Goal: Check status: Check status

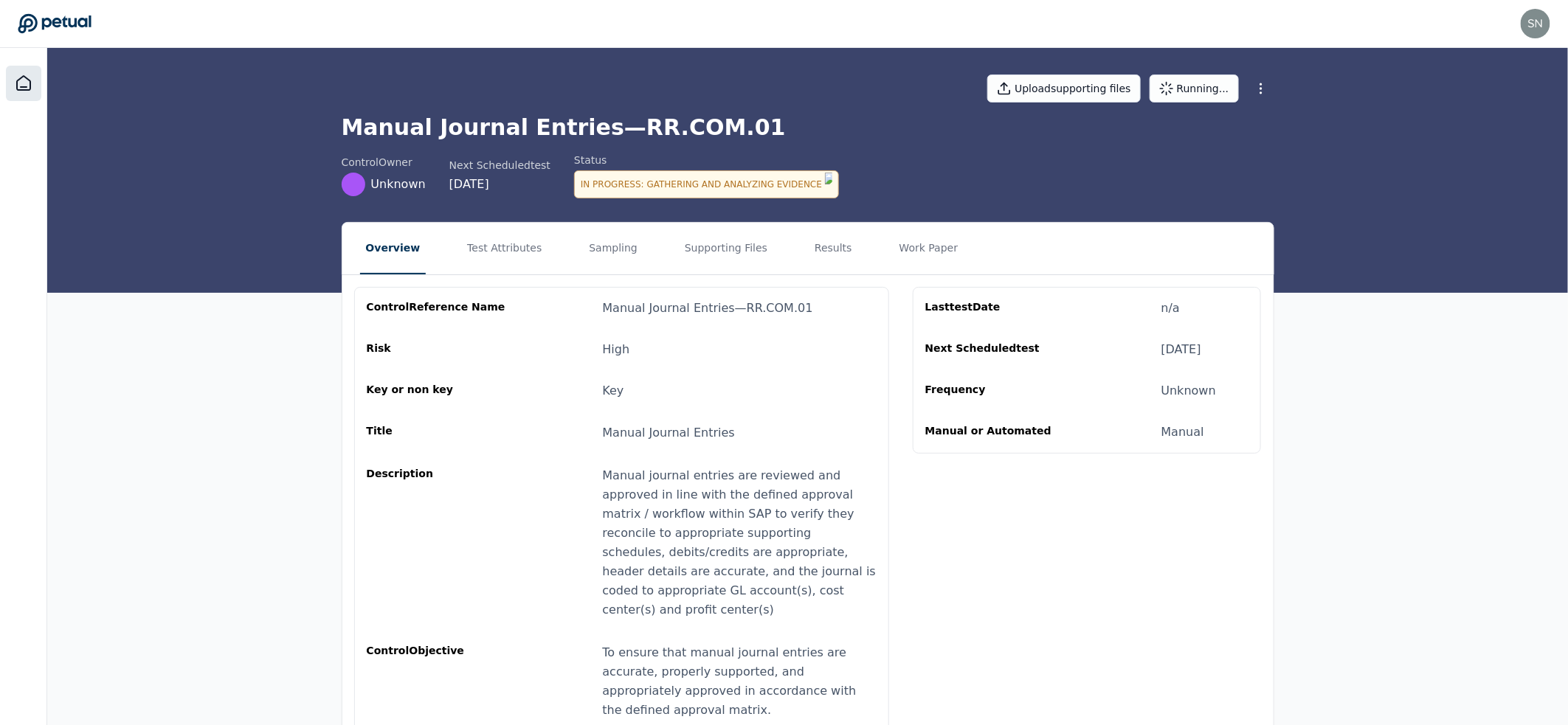
click at [29, 77] on icon at bounding box center [23, 83] width 18 height 18
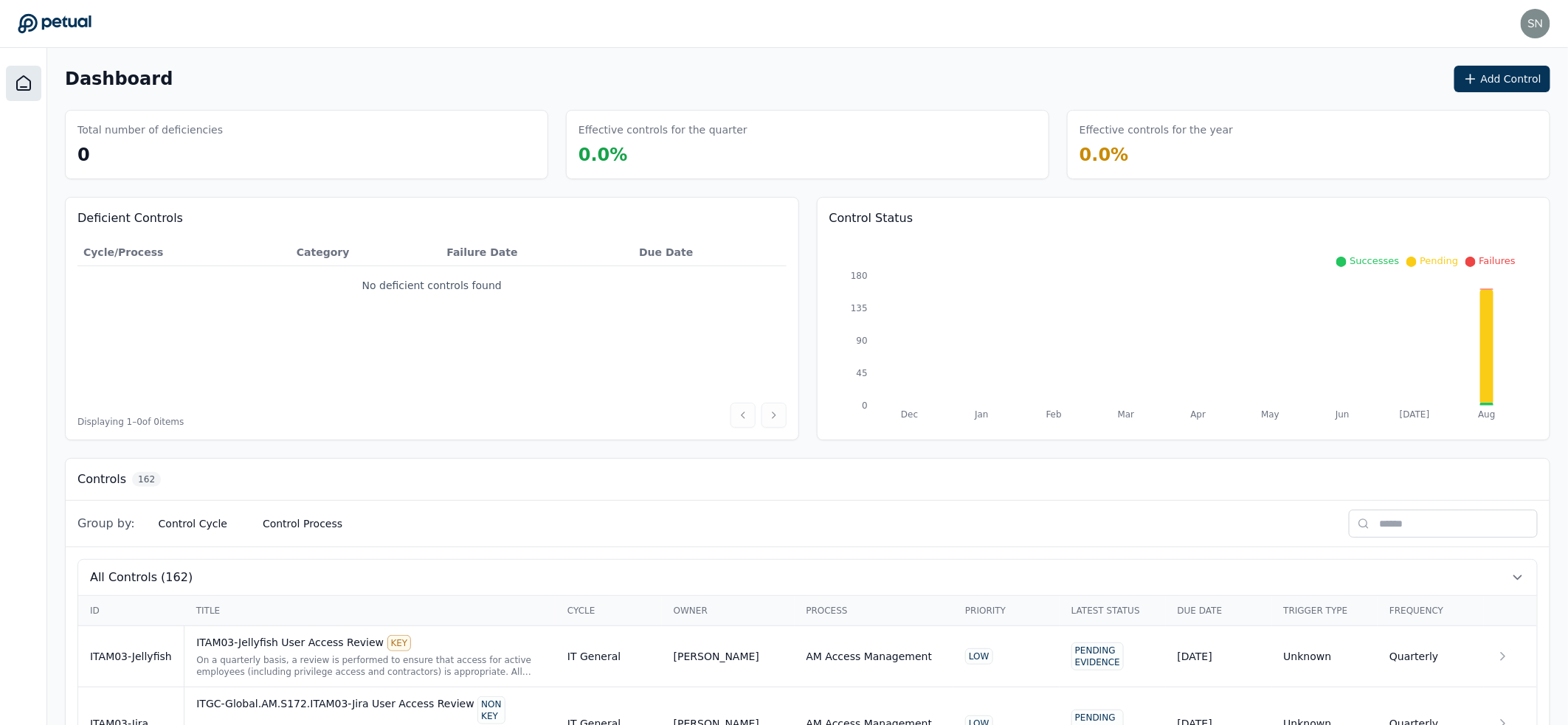
scroll to position [288, 0]
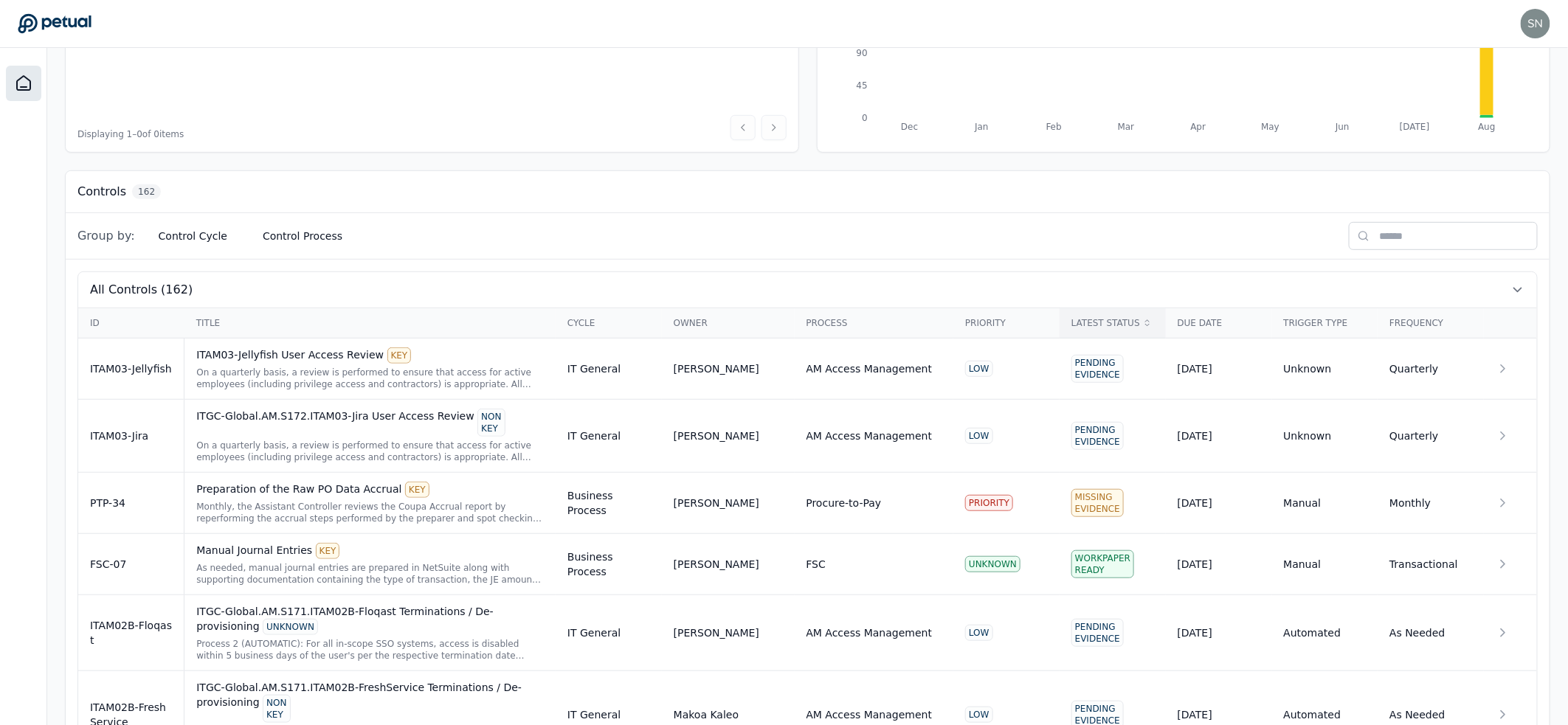
click at [1082, 322] on div "Latest Status" at bounding box center [1112, 323] width 83 height 12
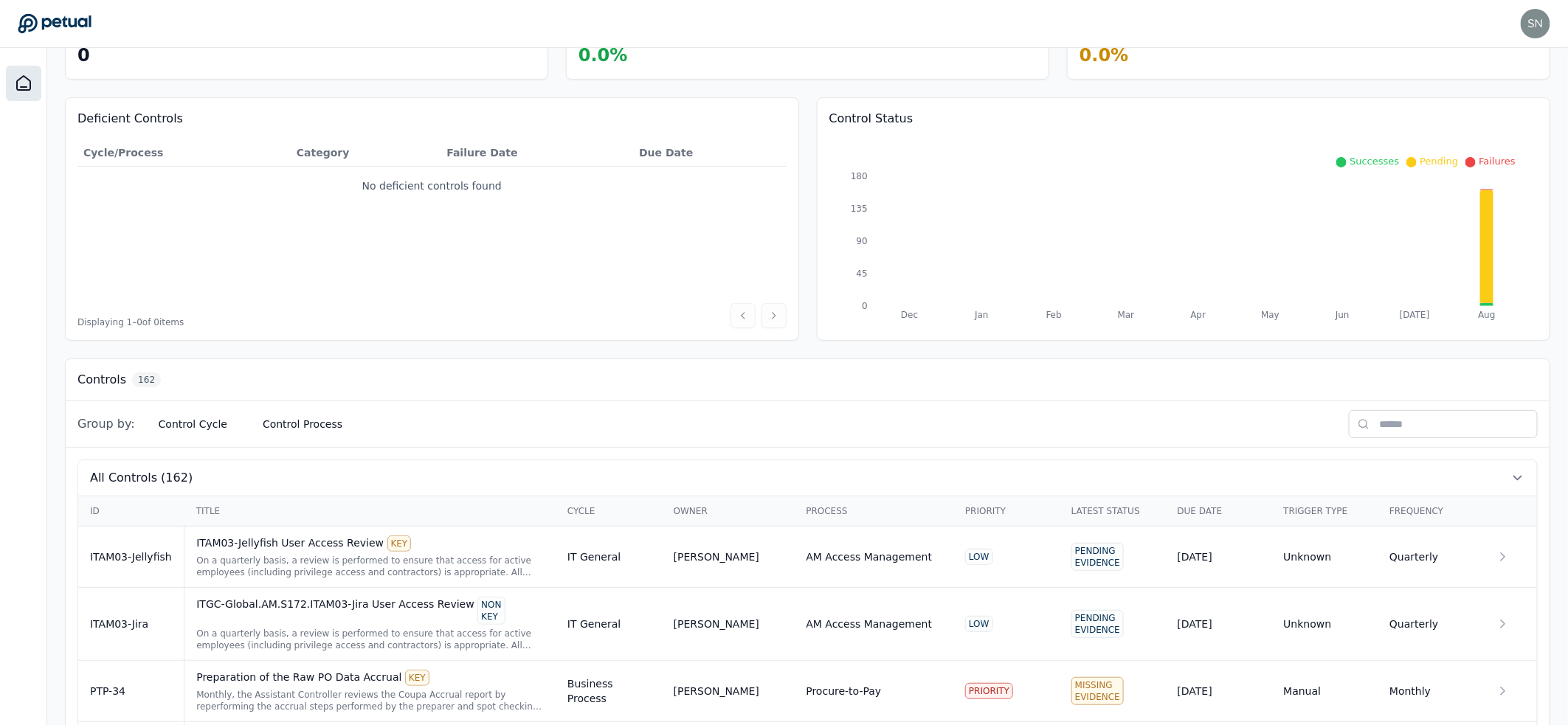
scroll to position [317, 0]
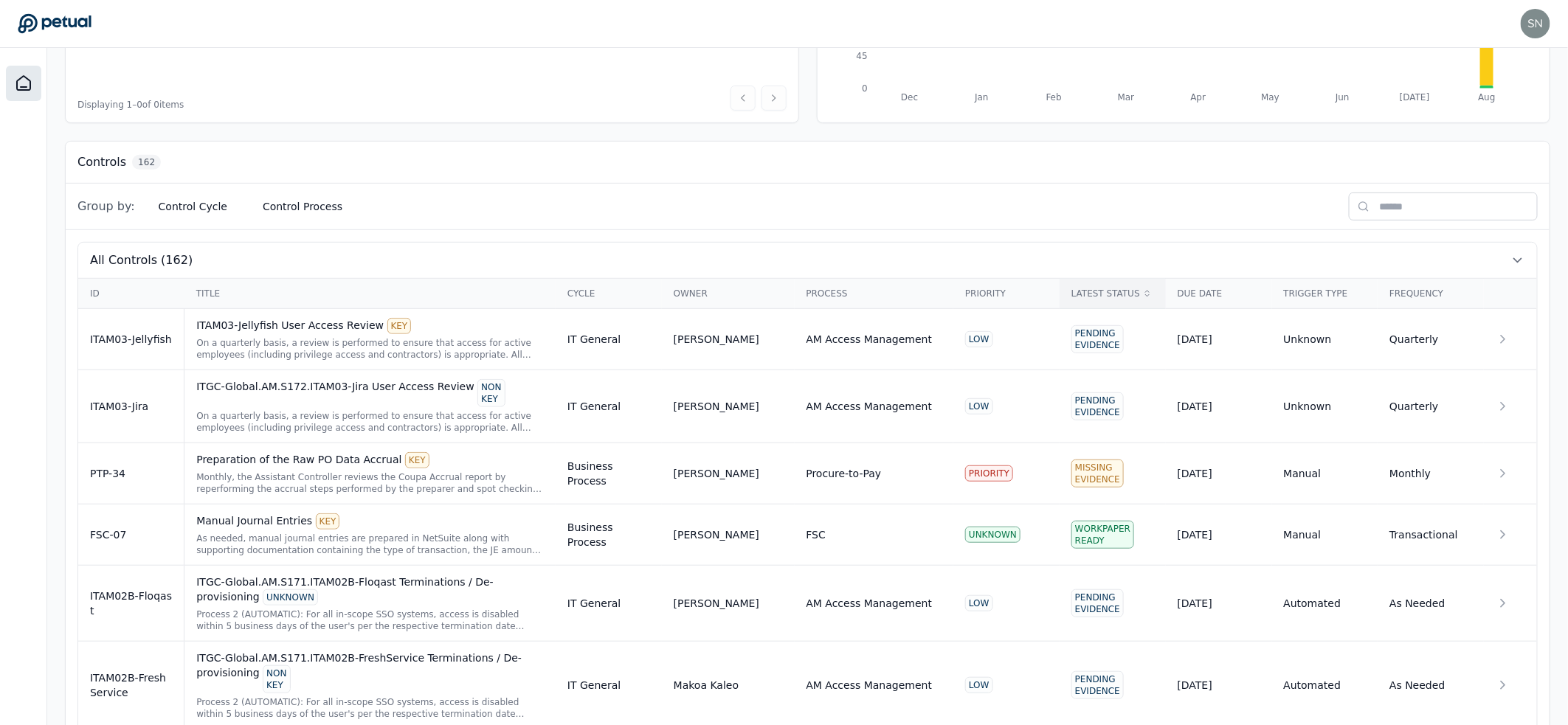
click at [1095, 291] on div "Latest Status" at bounding box center [1112, 293] width 83 height 12
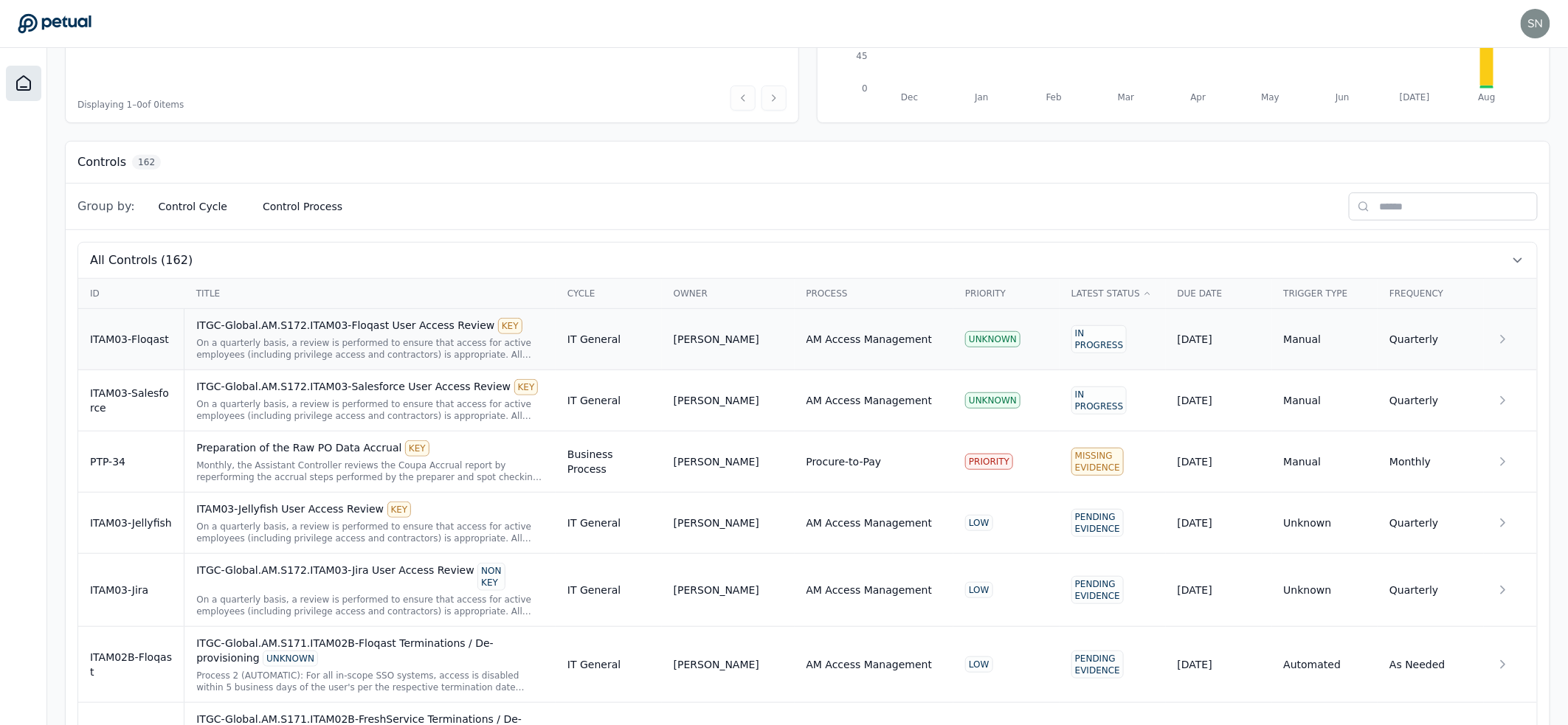
click at [312, 322] on div "ITGC-Global.AM.S172.ITAM03-Floqast User Access Review KEY" at bounding box center [369, 326] width 347 height 16
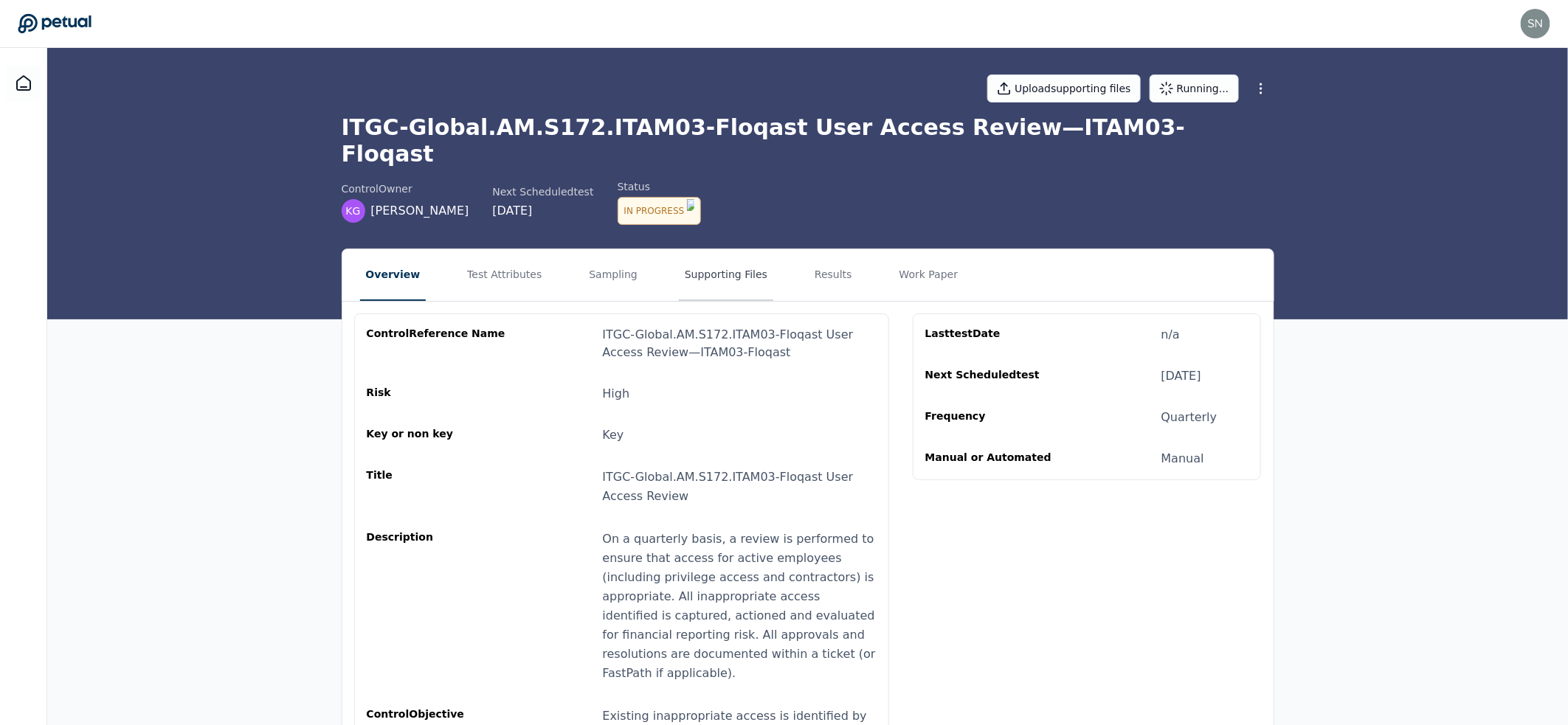
click at [721, 256] on button "Supporting Files" at bounding box center [726, 276] width 95 height 52
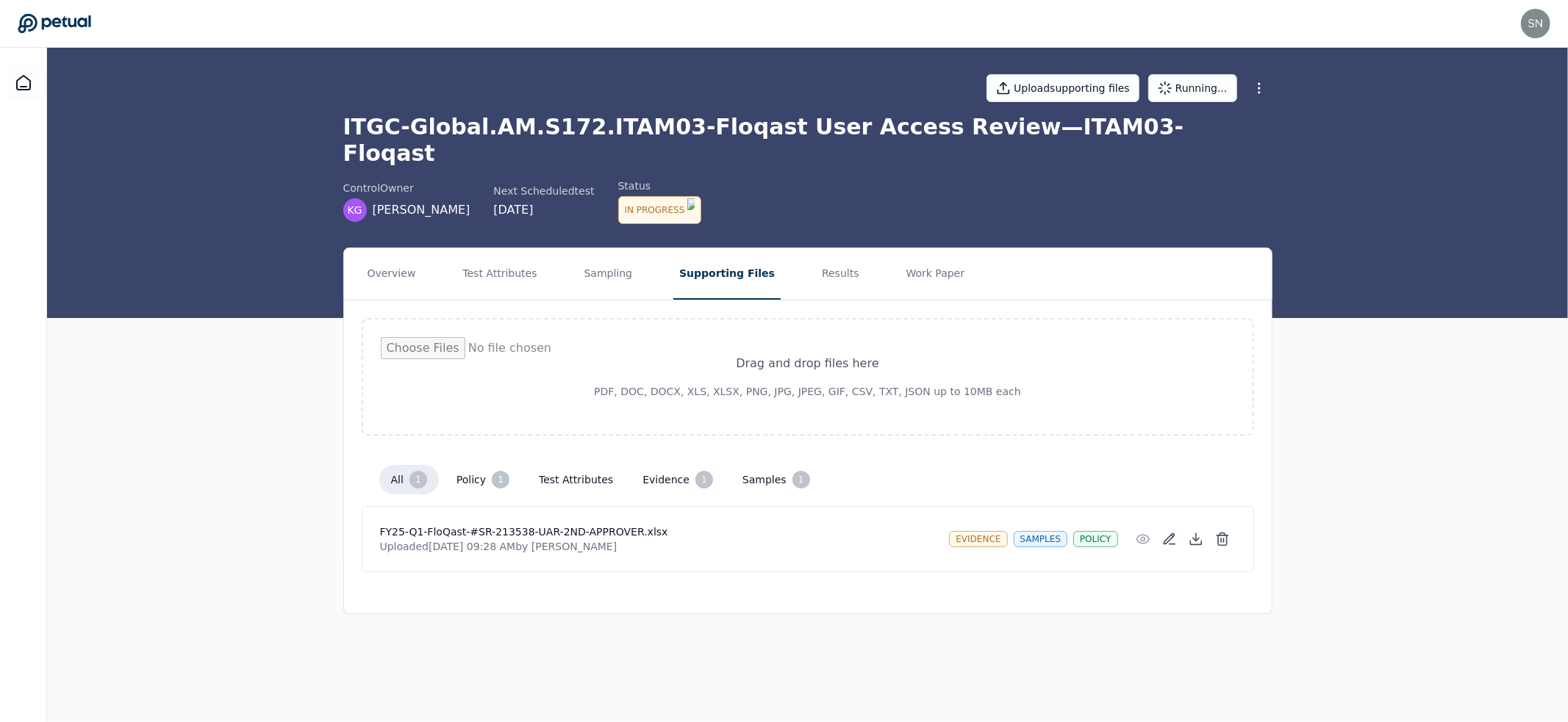
click at [684, 196] on div "In Progress" at bounding box center [660, 210] width 84 height 28
click at [755, 115] on h1 "ITGC-Global.AM.S172.ITAM03-Floqast User Access Review — ITAM03-Floqast" at bounding box center [808, 140] width 930 height 53
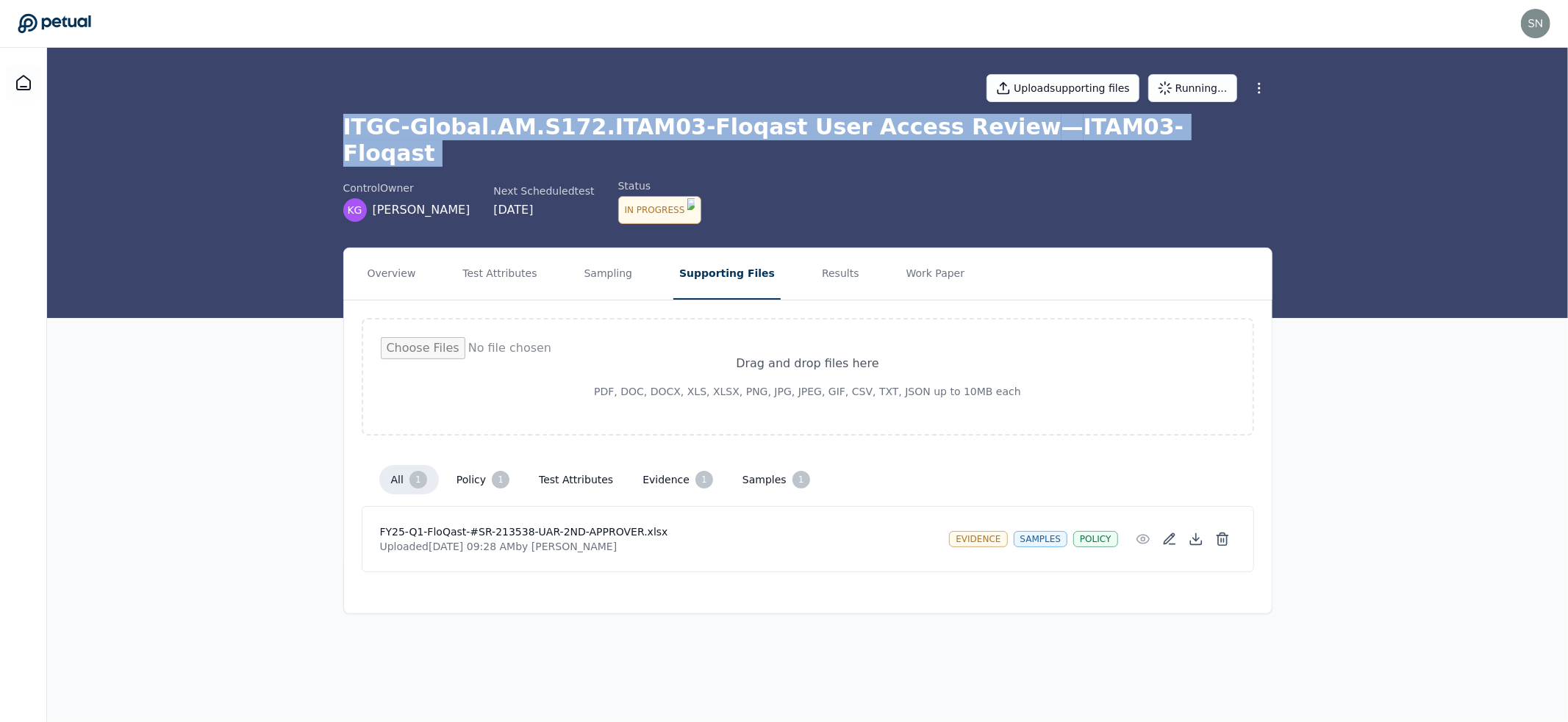
click at [755, 115] on h1 "ITGC-Global.AM.S172.ITAM03-Floqast User Access Review — ITAM03-Floqast" at bounding box center [808, 140] width 930 height 53
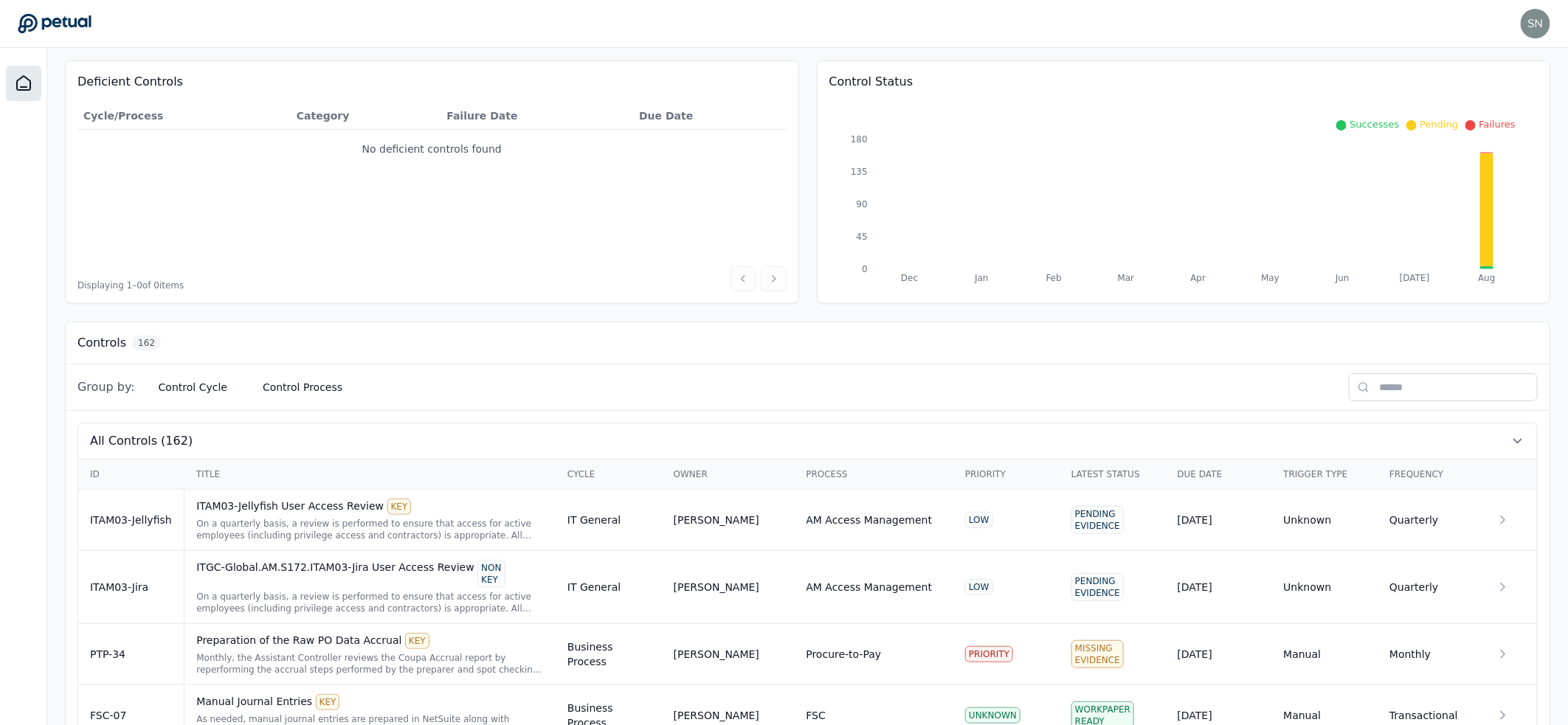
scroll to position [190, 0]
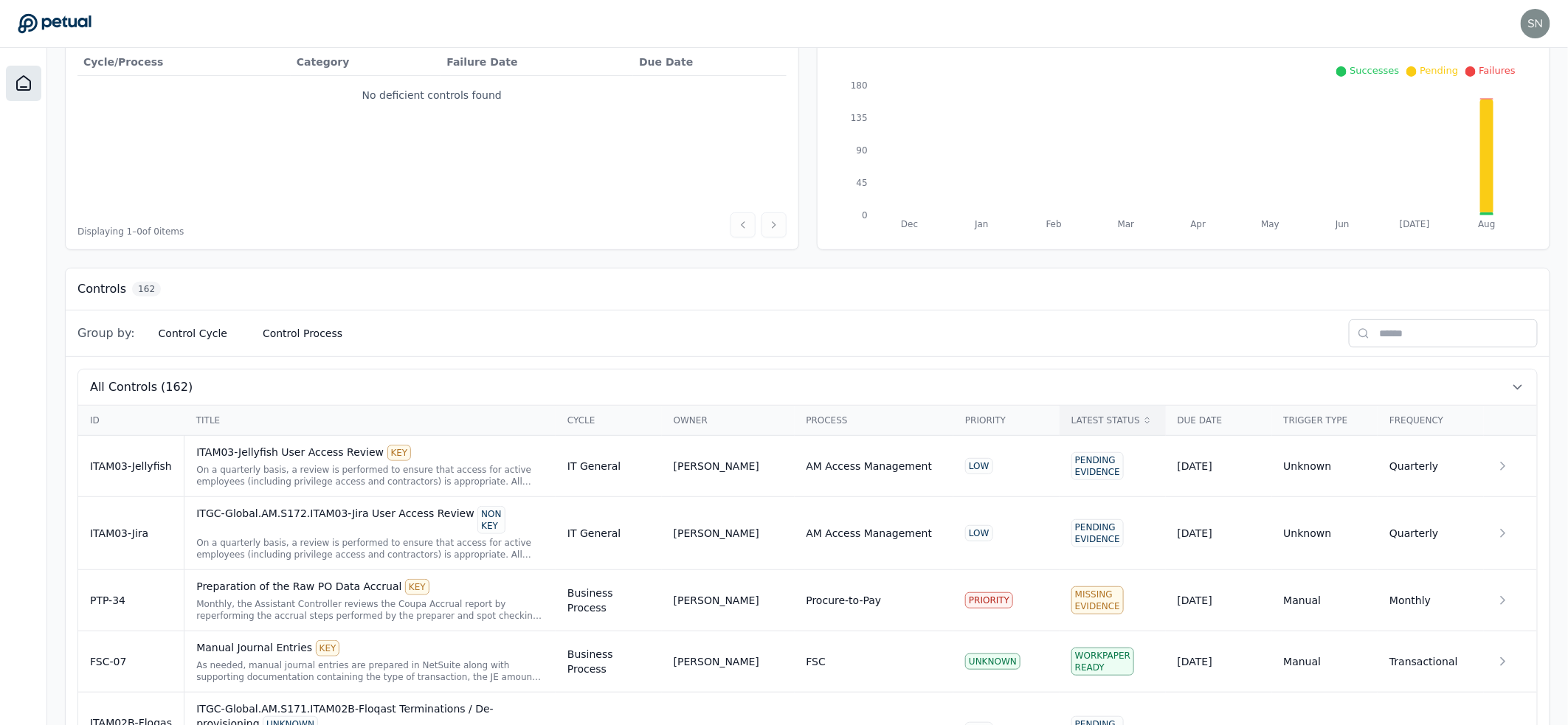
click at [1102, 417] on div "Latest Status" at bounding box center [1112, 421] width 83 height 12
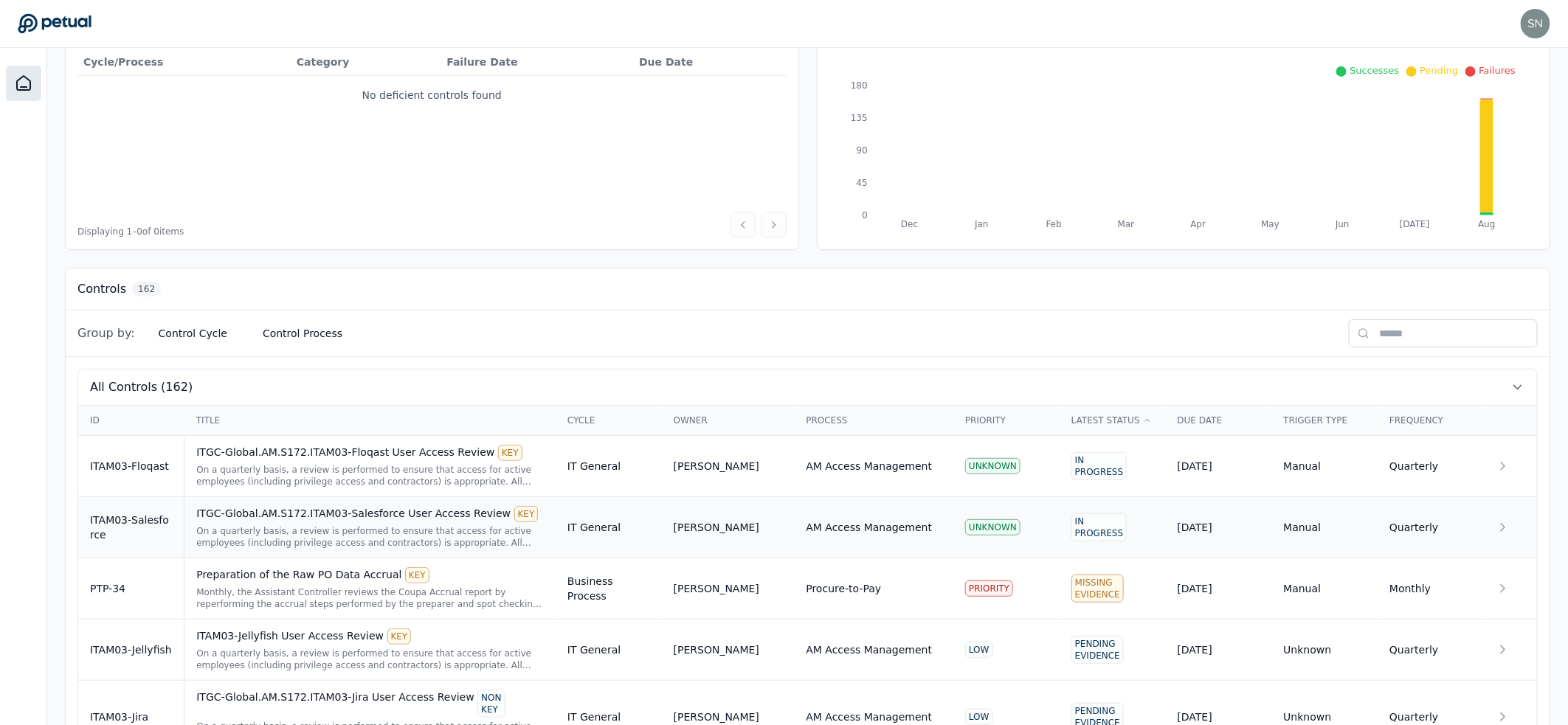
click at [305, 511] on div "ITGC-Global.AM.S172.ITAM03-Salesforce User Access Review KEY" at bounding box center [369, 513] width 347 height 16
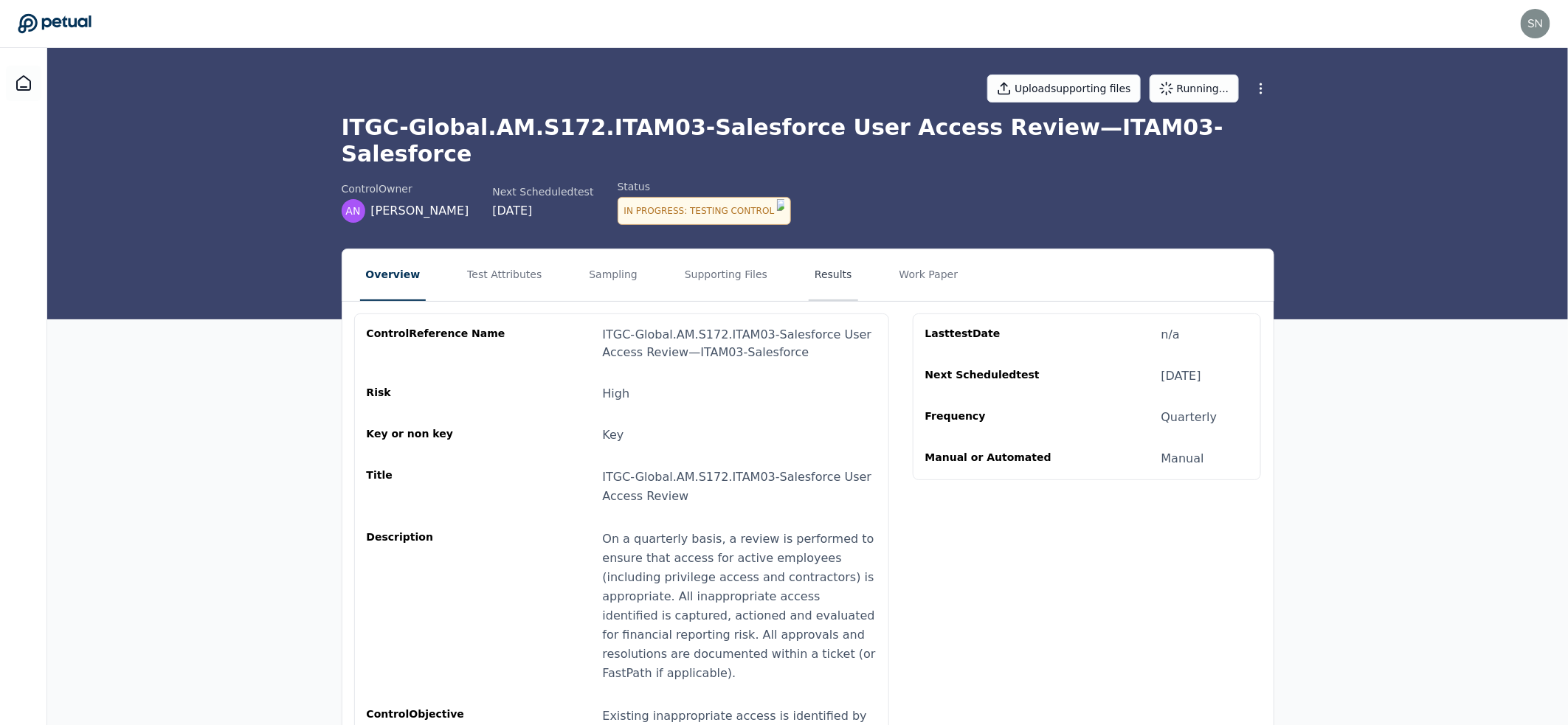
click at [829, 250] on button "Results" at bounding box center [833, 276] width 49 height 52
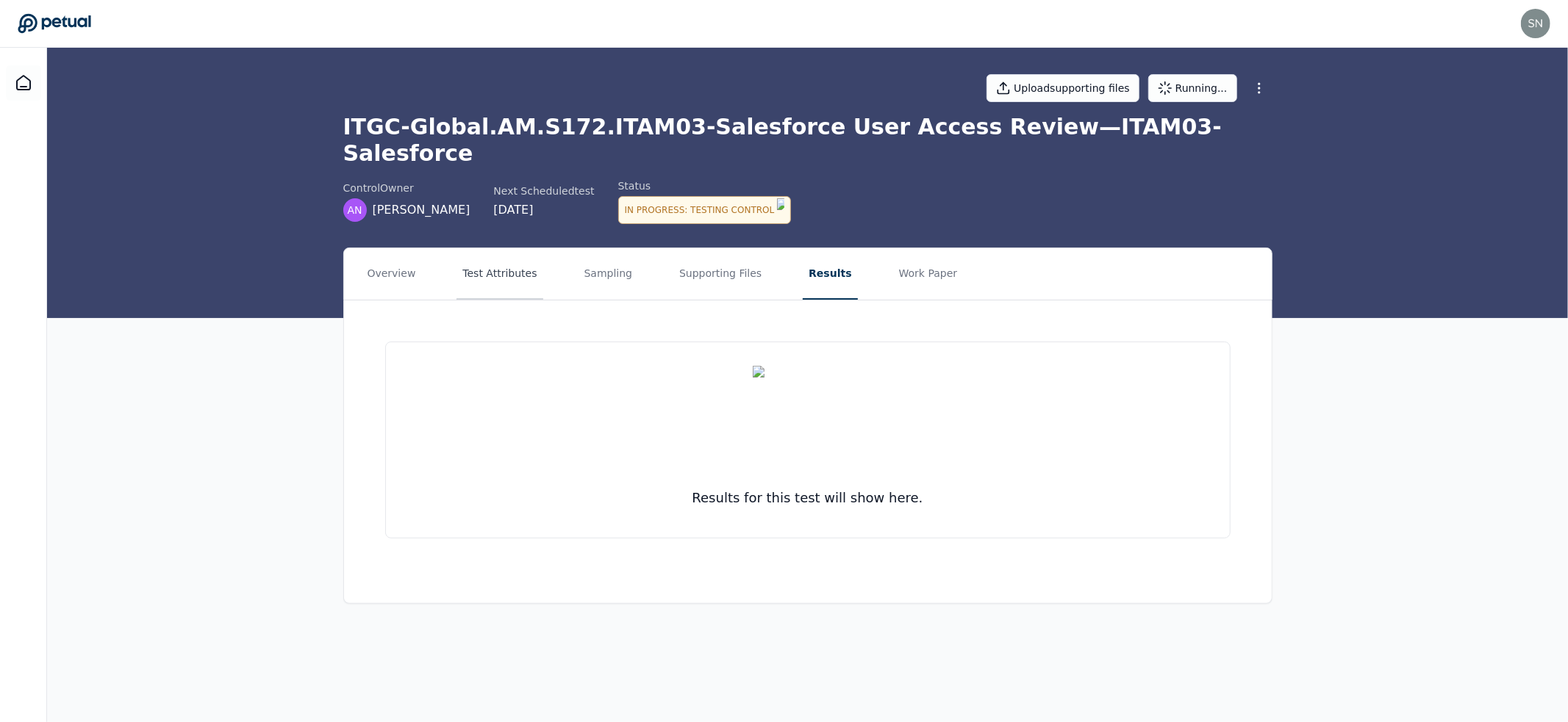
click at [493, 249] on button "Test Attributes" at bounding box center [500, 275] width 86 height 52
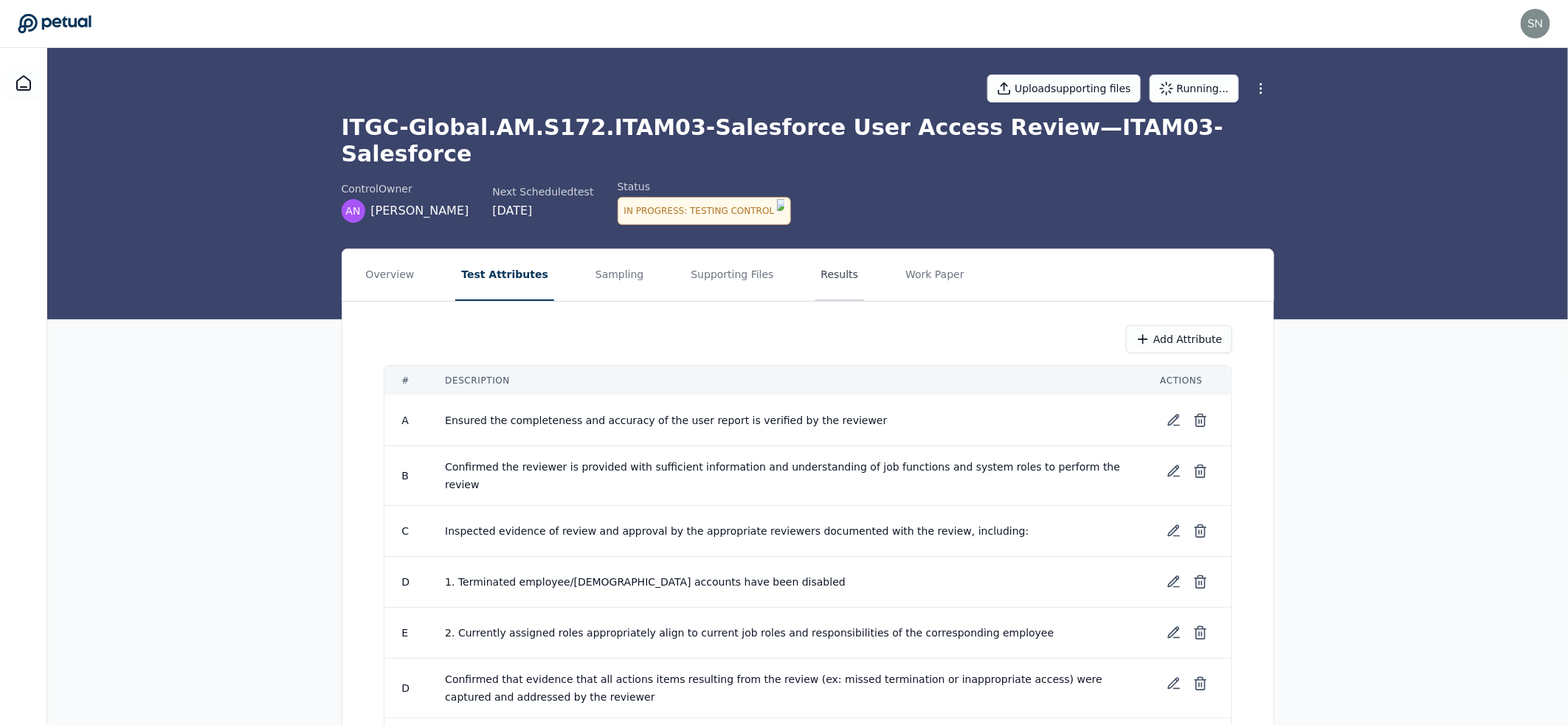
click at [815, 250] on button "Results" at bounding box center [839, 276] width 49 height 52
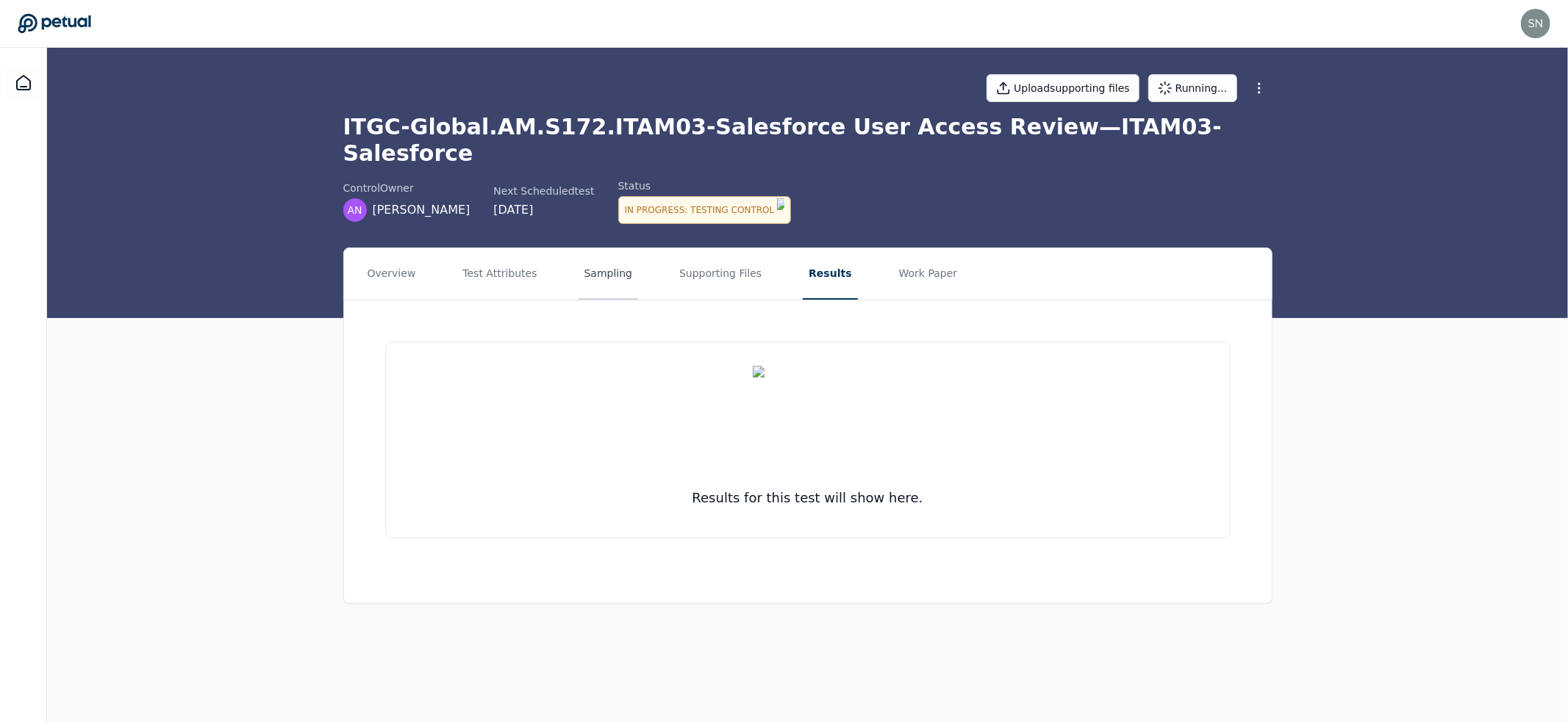
click at [604, 252] on button "Sampling" at bounding box center [609, 275] width 60 height 52
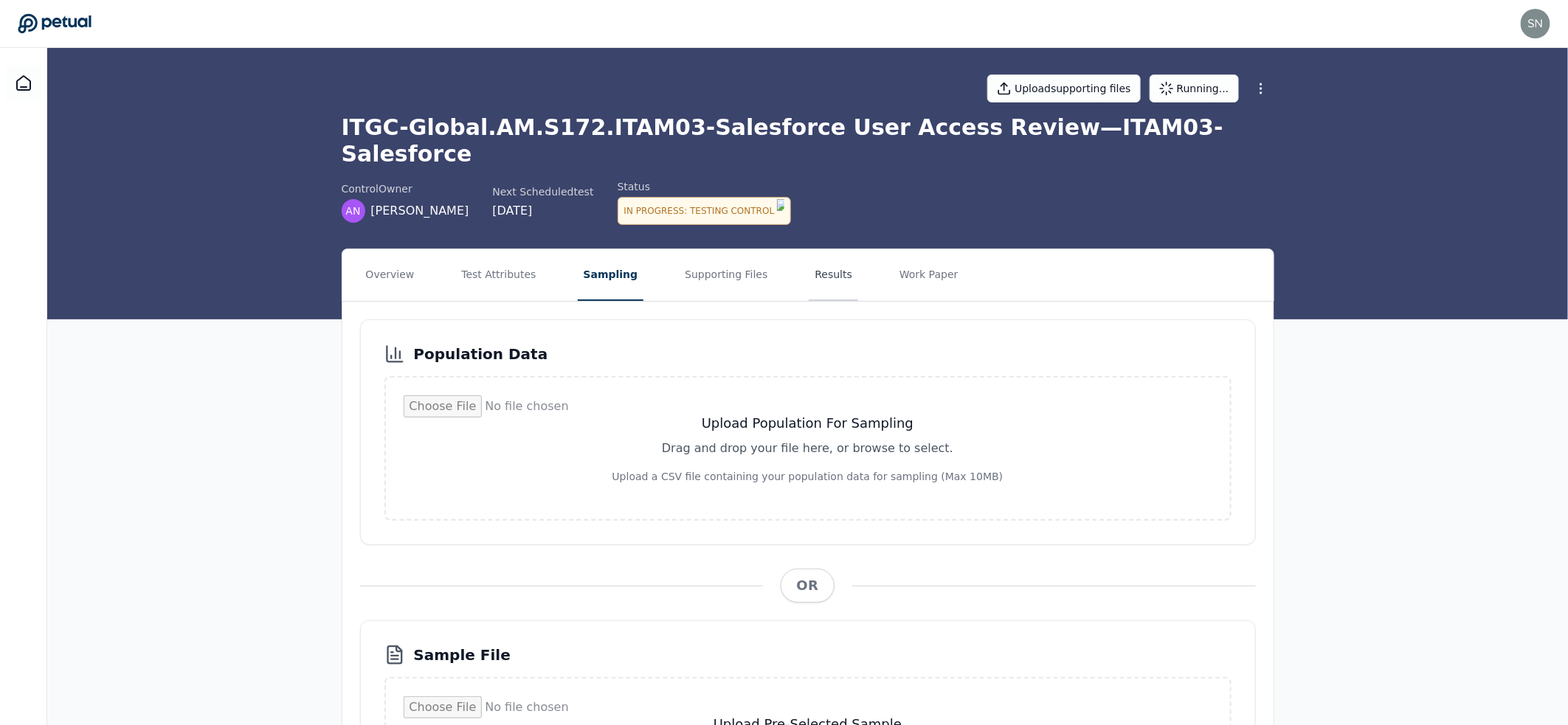
click at [834, 251] on button "Results" at bounding box center [833, 276] width 49 height 52
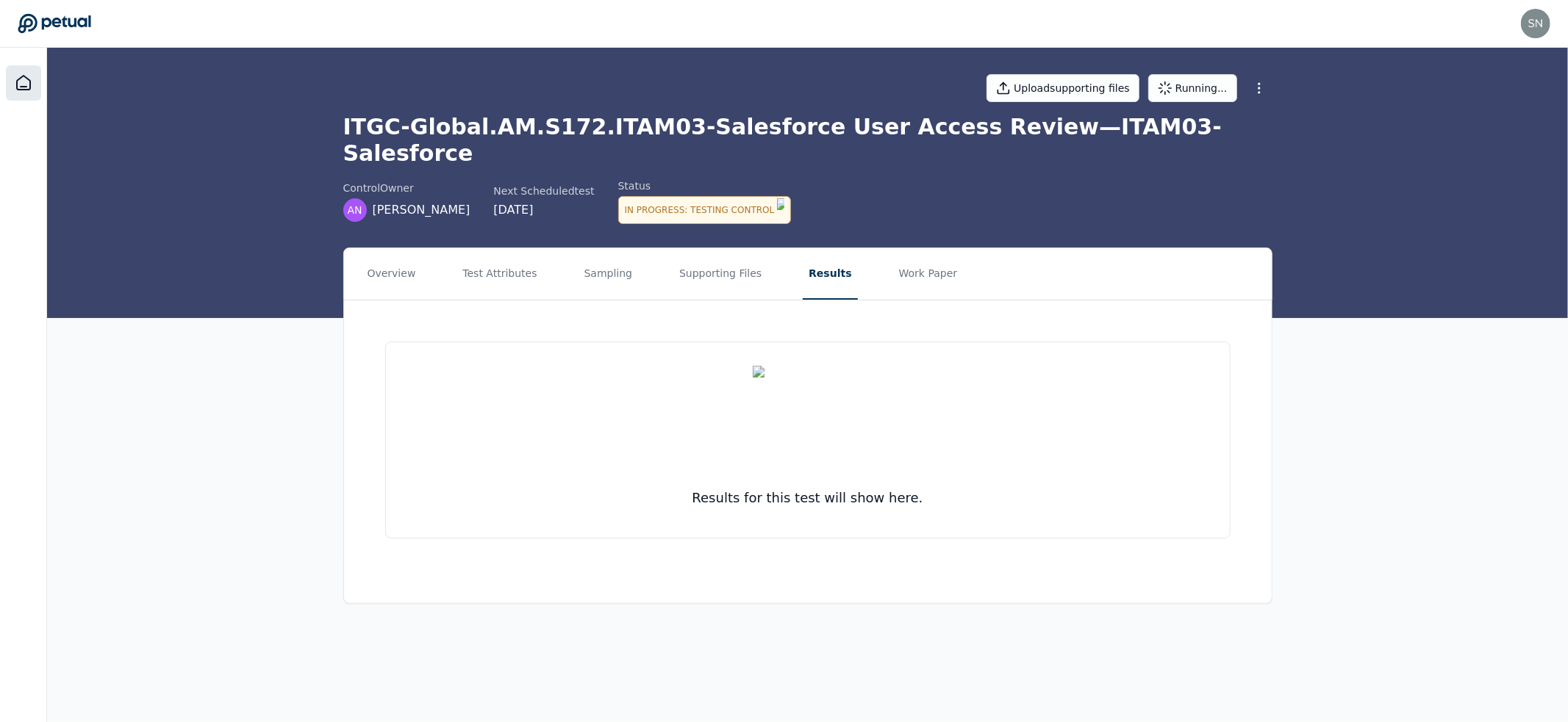
click at [27, 78] on icon at bounding box center [23, 82] width 18 height 18
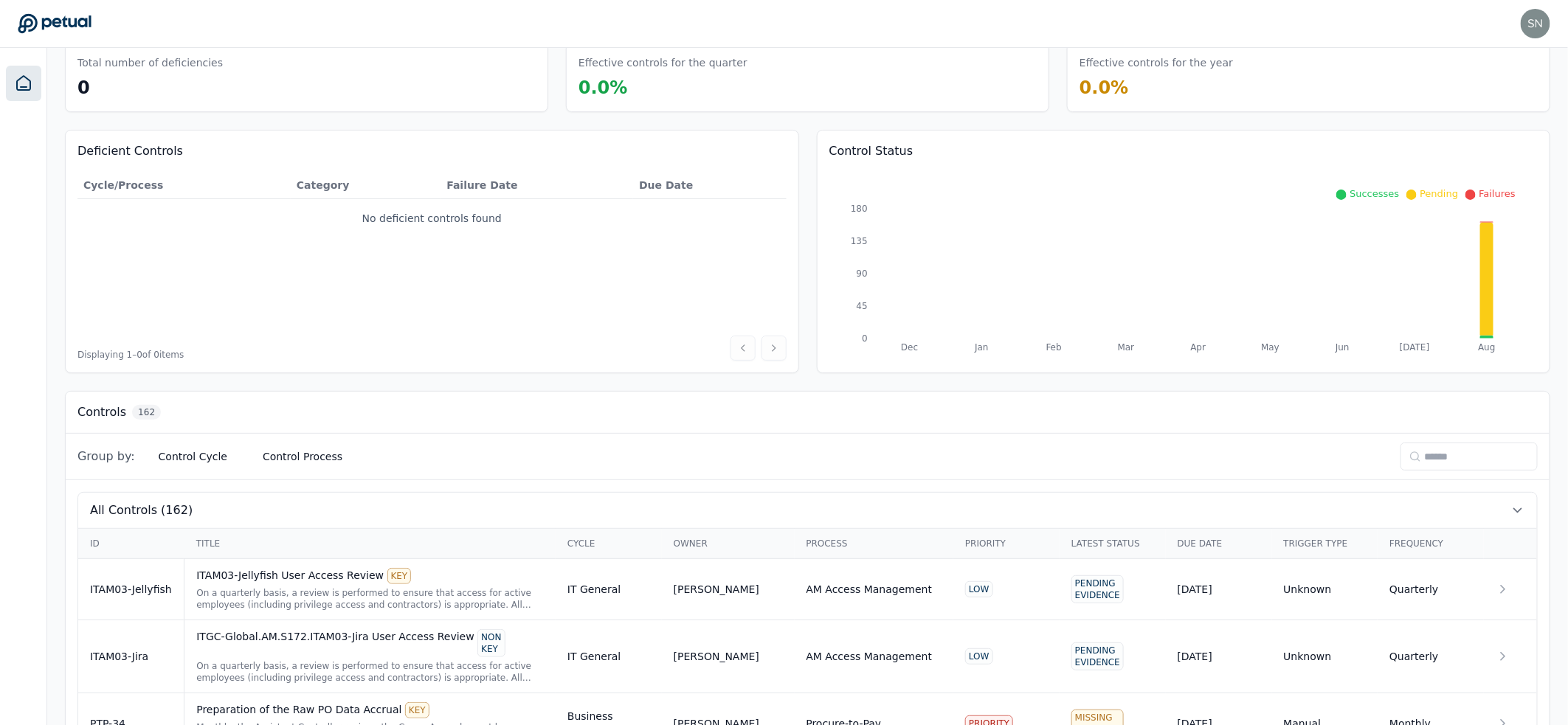
scroll to position [68, 0]
click at [1121, 545] on th "Latest Status" at bounding box center [1112, 543] width 106 height 31
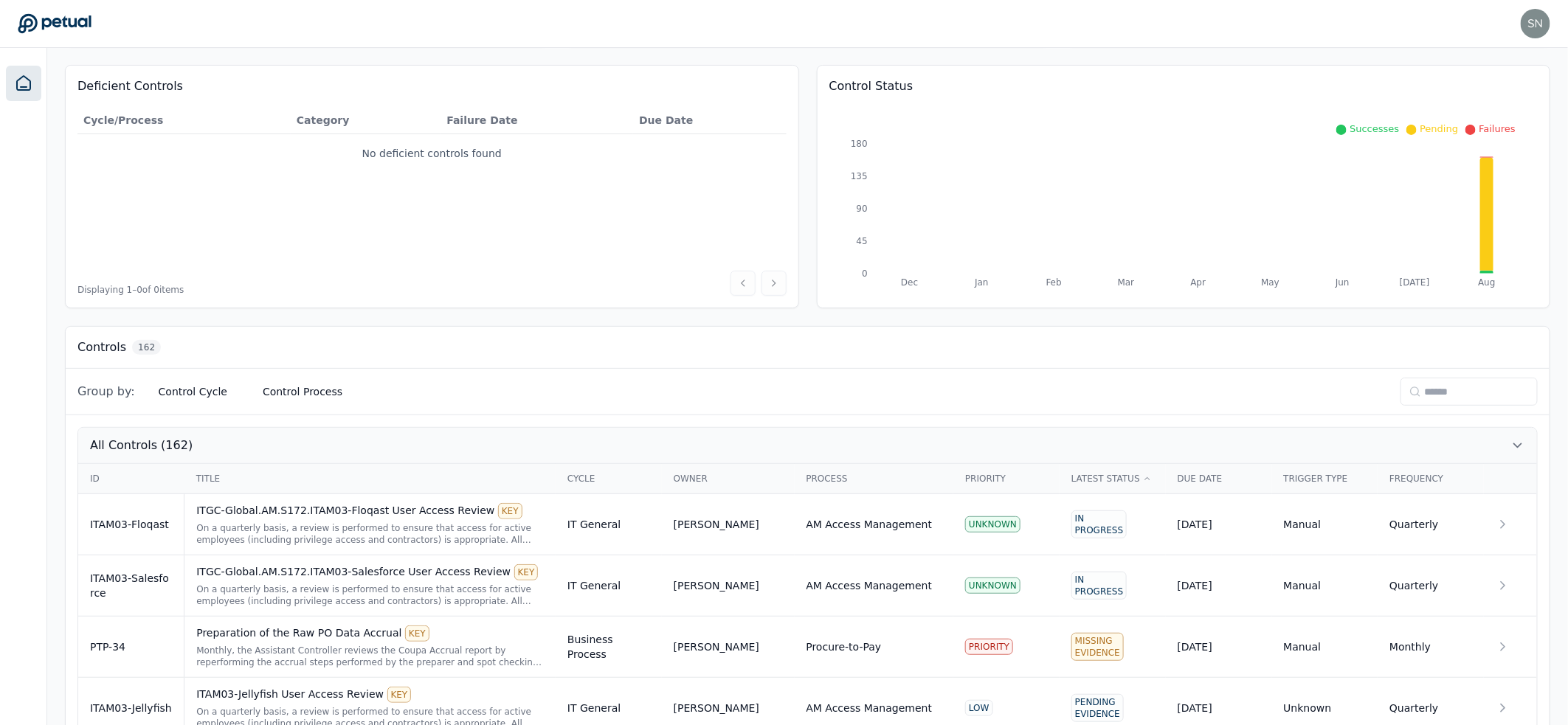
scroll to position [149, 0]
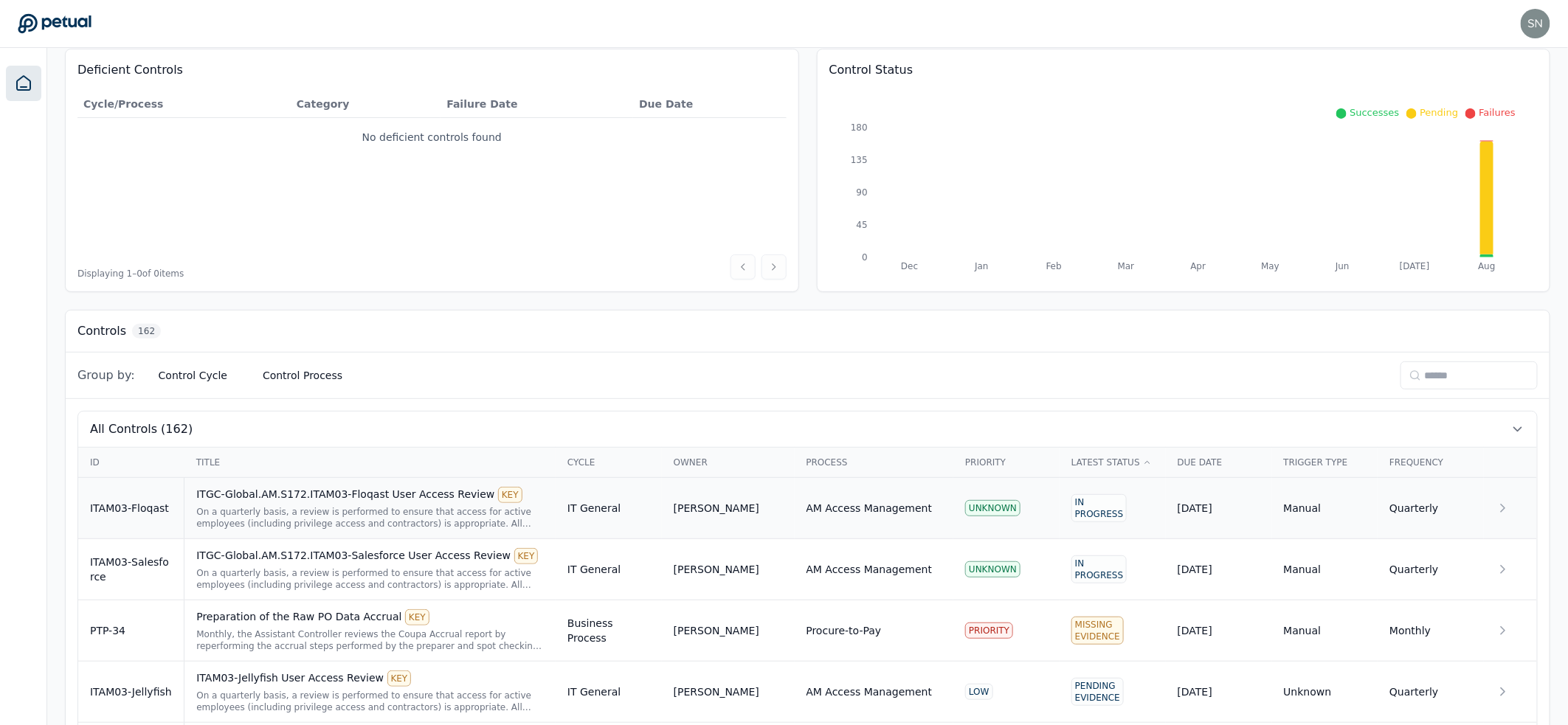
click at [305, 498] on div "ITGC-Global.AM.S172.ITAM03-Floqast User Access Review KEY On a quarterly basis,…" at bounding box center [369, 509] width 347 height 43
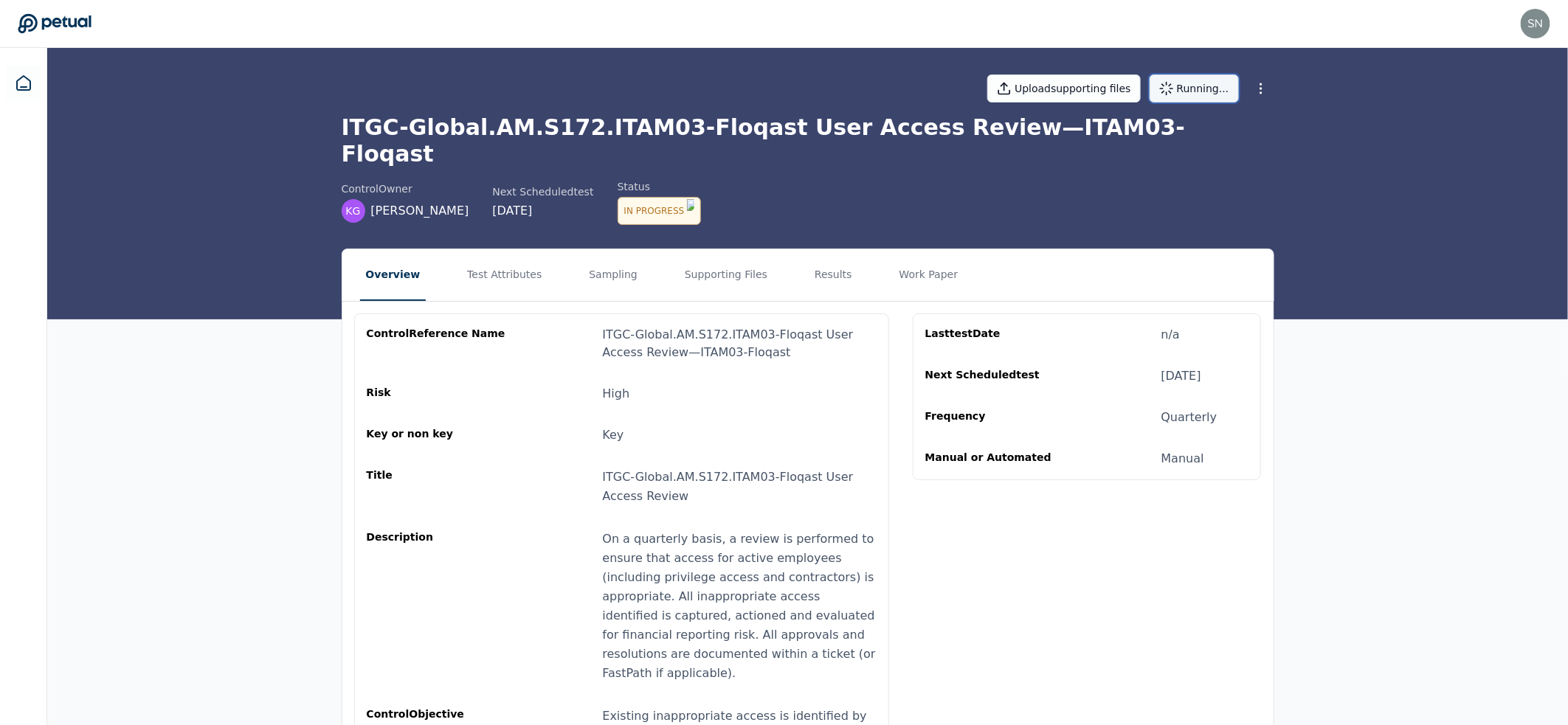
click at [1185, 84] on button "Running..." at bounding box center [1194, 88] width 89 height 28
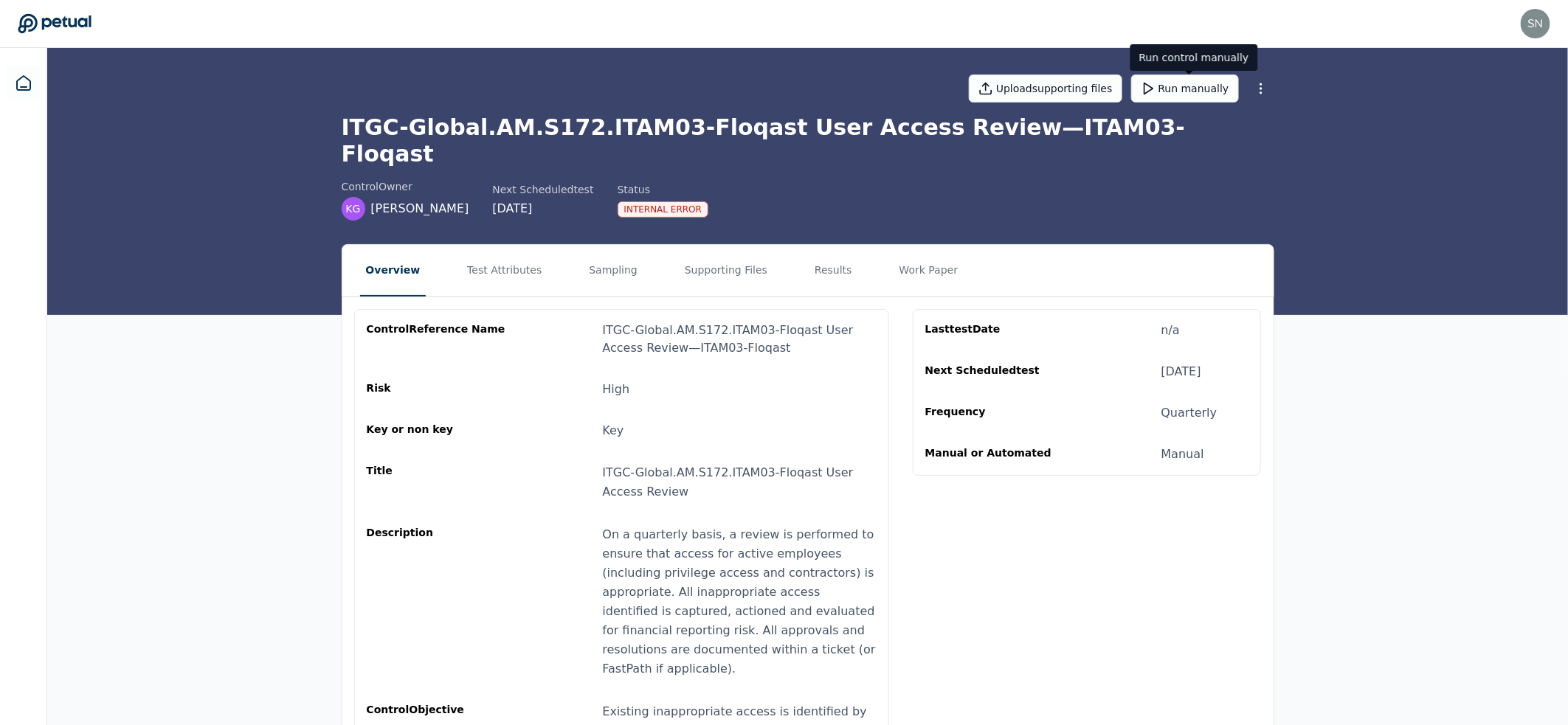
click at [21, 12] on div "snir+klaviyo@petual.ai snir+klaviyo@petual.ai Sign out" at bounding box center [784, 24] width 1533 height 30
click at [179, 123] on div "Upload supporting files Run manually ITGC-Global.AM.S172.ITAM03-Floqast User Ac…" at bounding box center [808, 182] width 1521 height 267
click at [1188, 85] on button "Run manually" at bounding box center [1185, 88] width 108 height 28
click at [513, 245] on button "Test Attributes" at bounding box center [504, 271] width 86 height 52
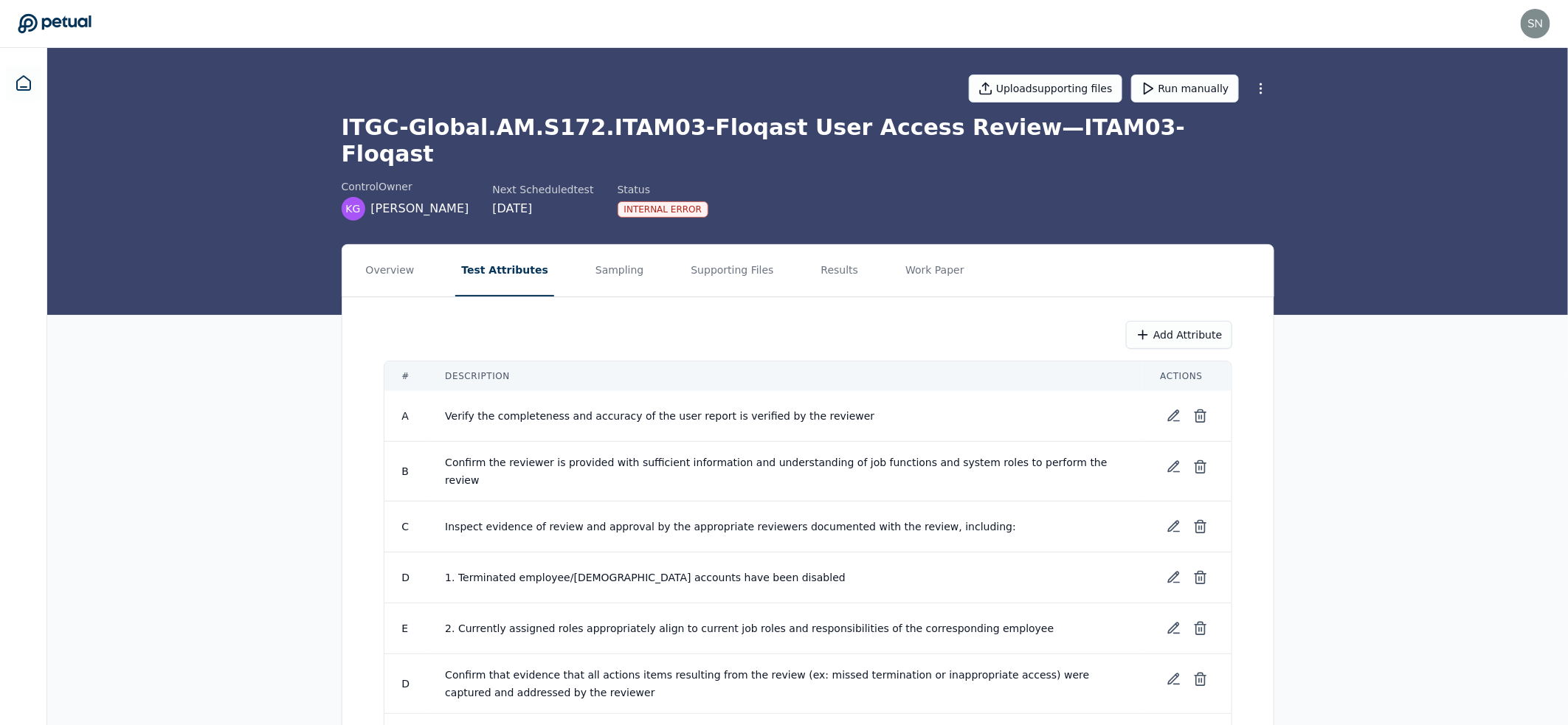
click at [640, 248] on nav "Overview Test Attributes Sampling Supporting Files Results Work Paper" at bounding box center [808, 271] width 931 height 52
click at [626, 253] on button "Sampling" at bounding box center [619, 271] width 60 height 52
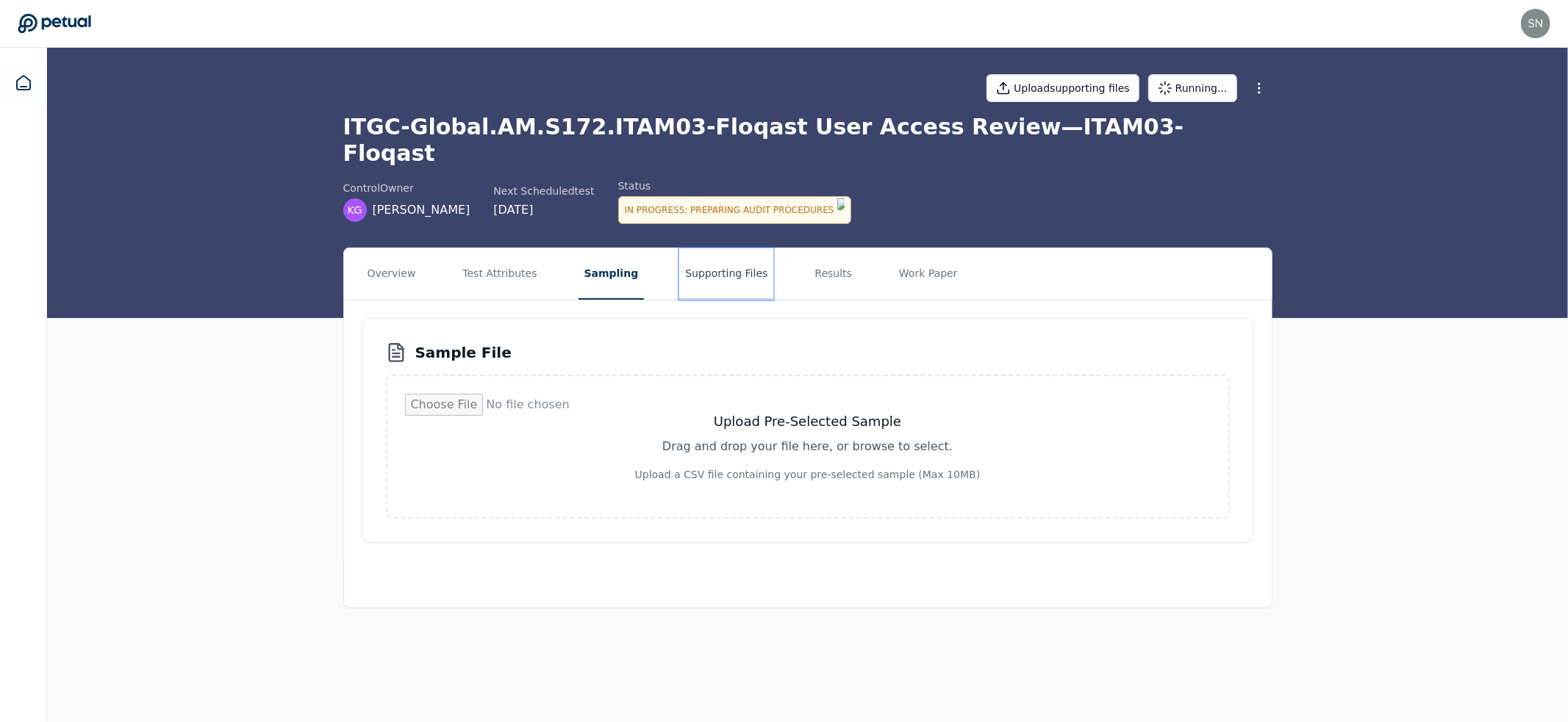
click at [722, 249] on button "Supporting Files" at bounding box center [726, 275] width 94 height 52
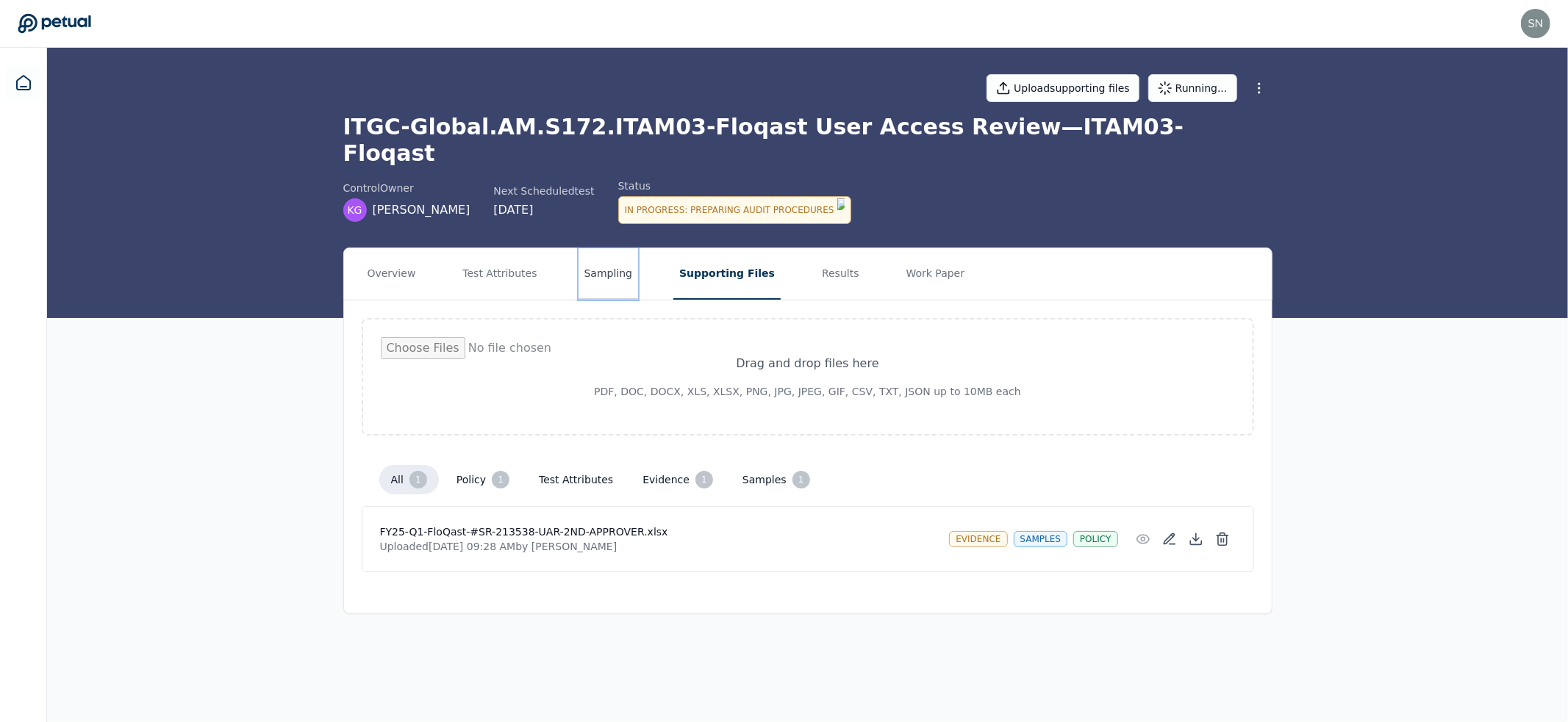
click at [602, 257] on button "Sampling" at bounding box center [609, 275] width 60 height 52
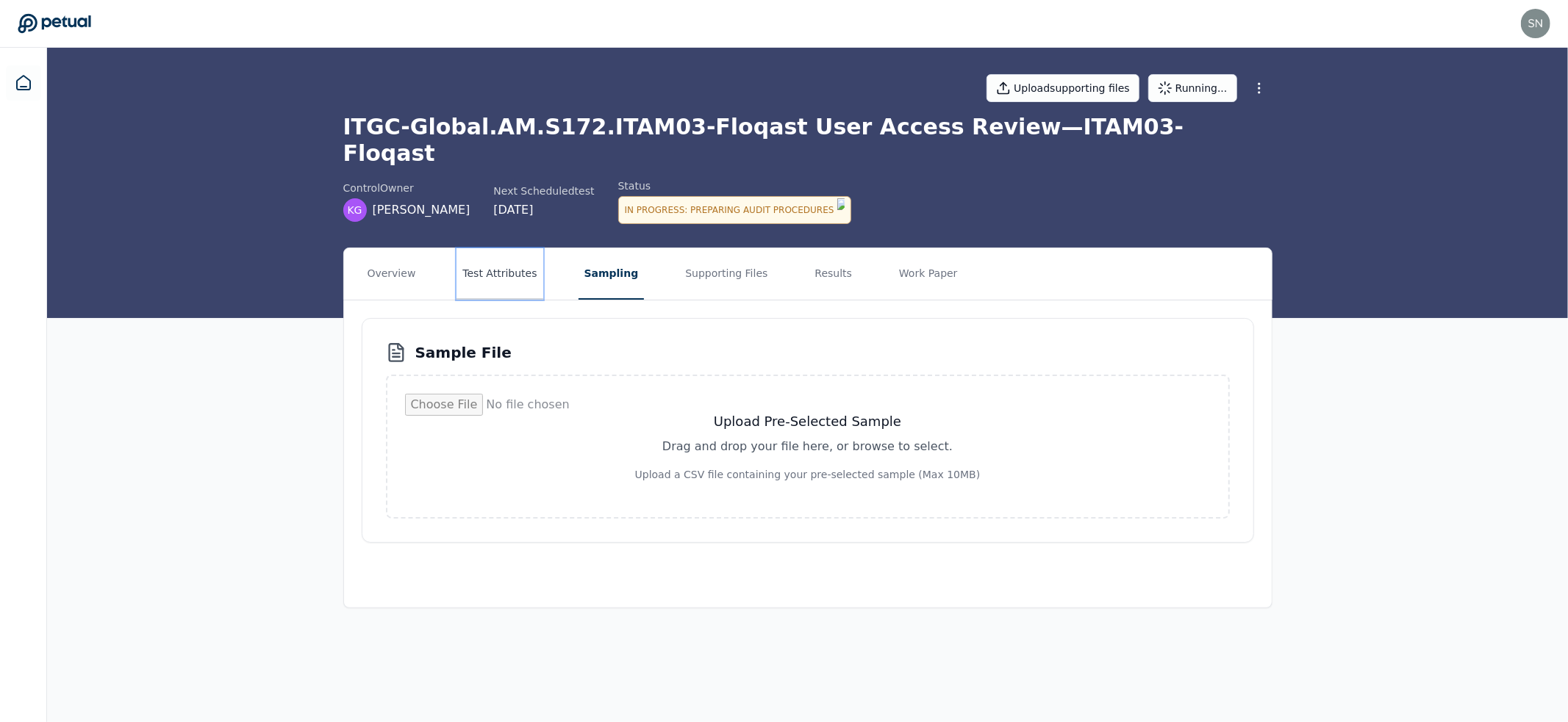
click at [489, 249] on button "Test Attributes" at bounding box center [500, 275] width 86 height 52
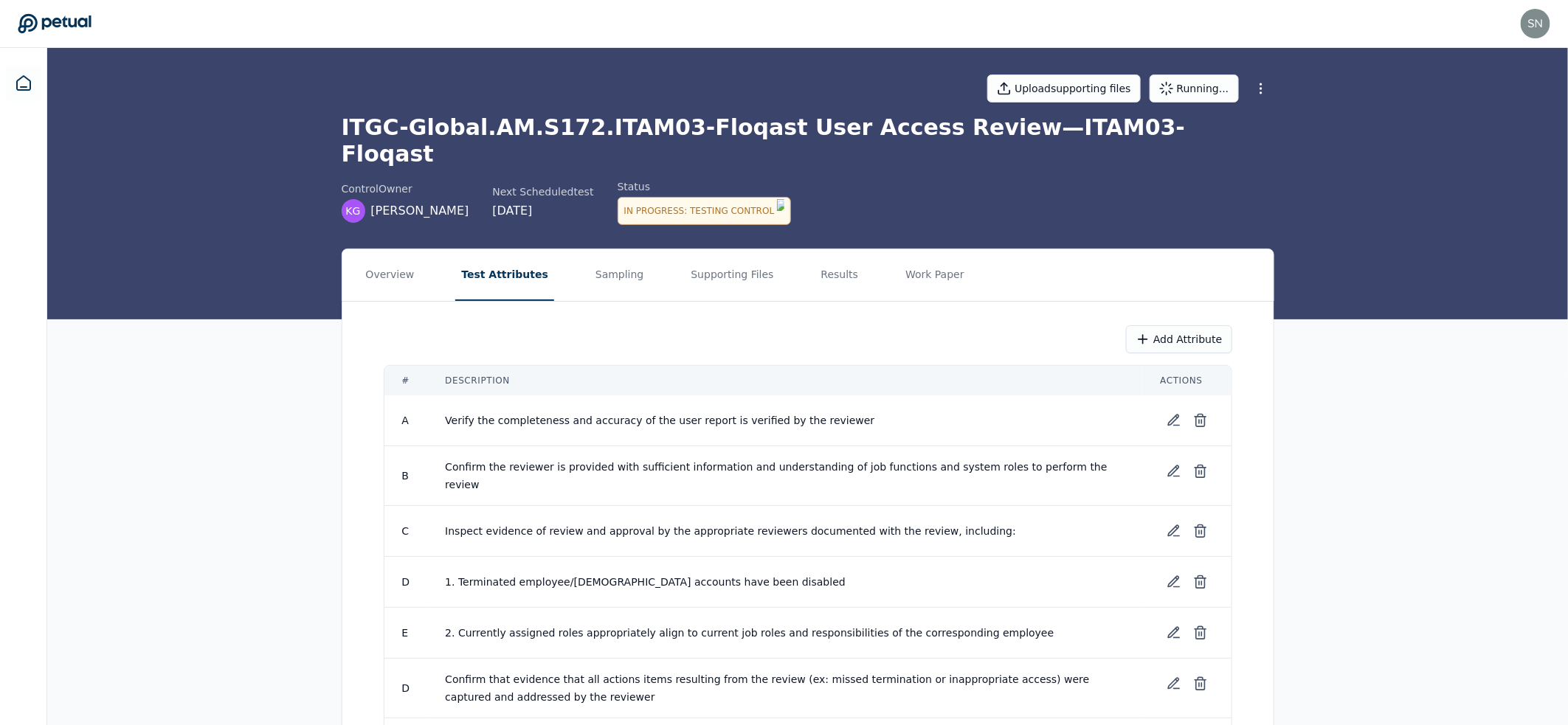
click at [71, 16] on icon at bounding box center [54, 23] width 73 height 20
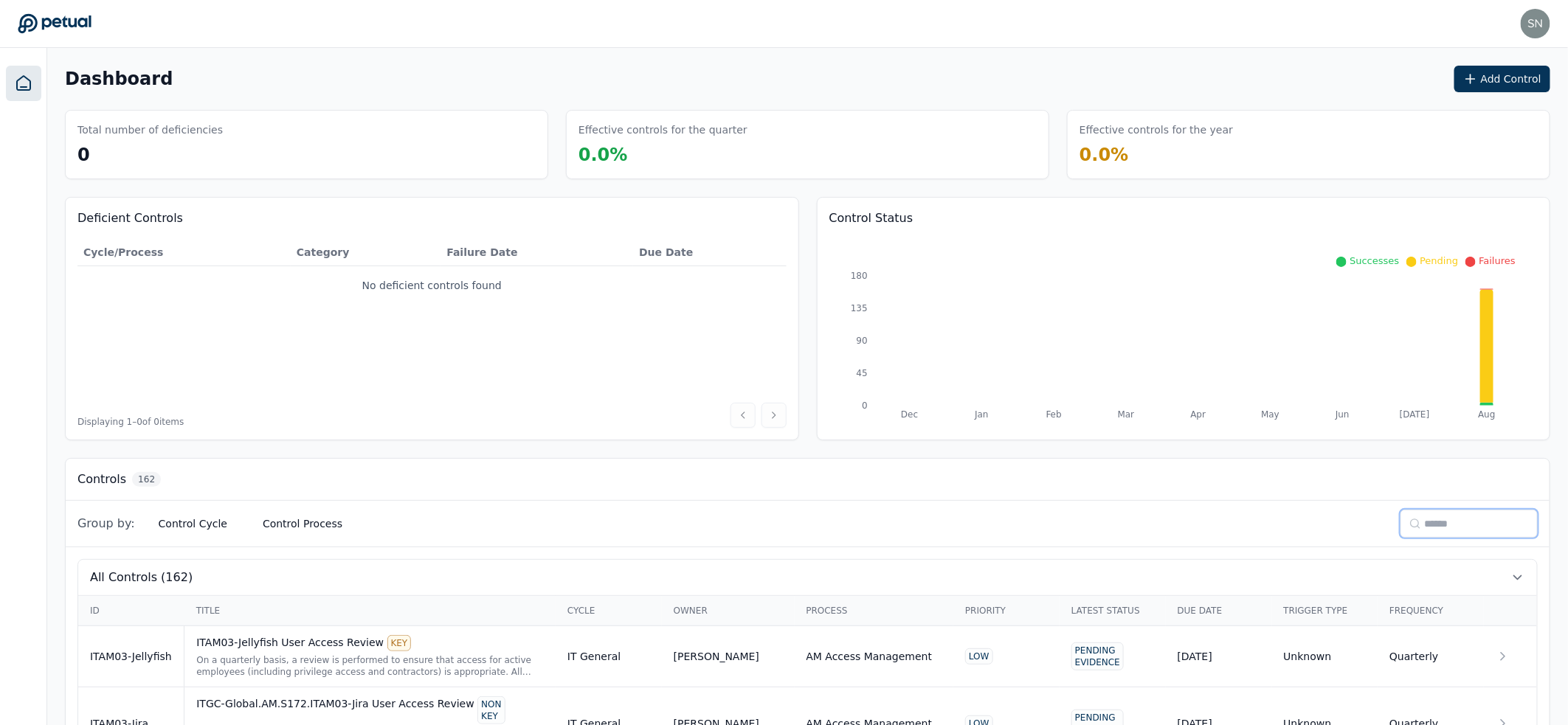
click at [1439, 518] on input at bounding box center [1470, 524] width 137 height 28
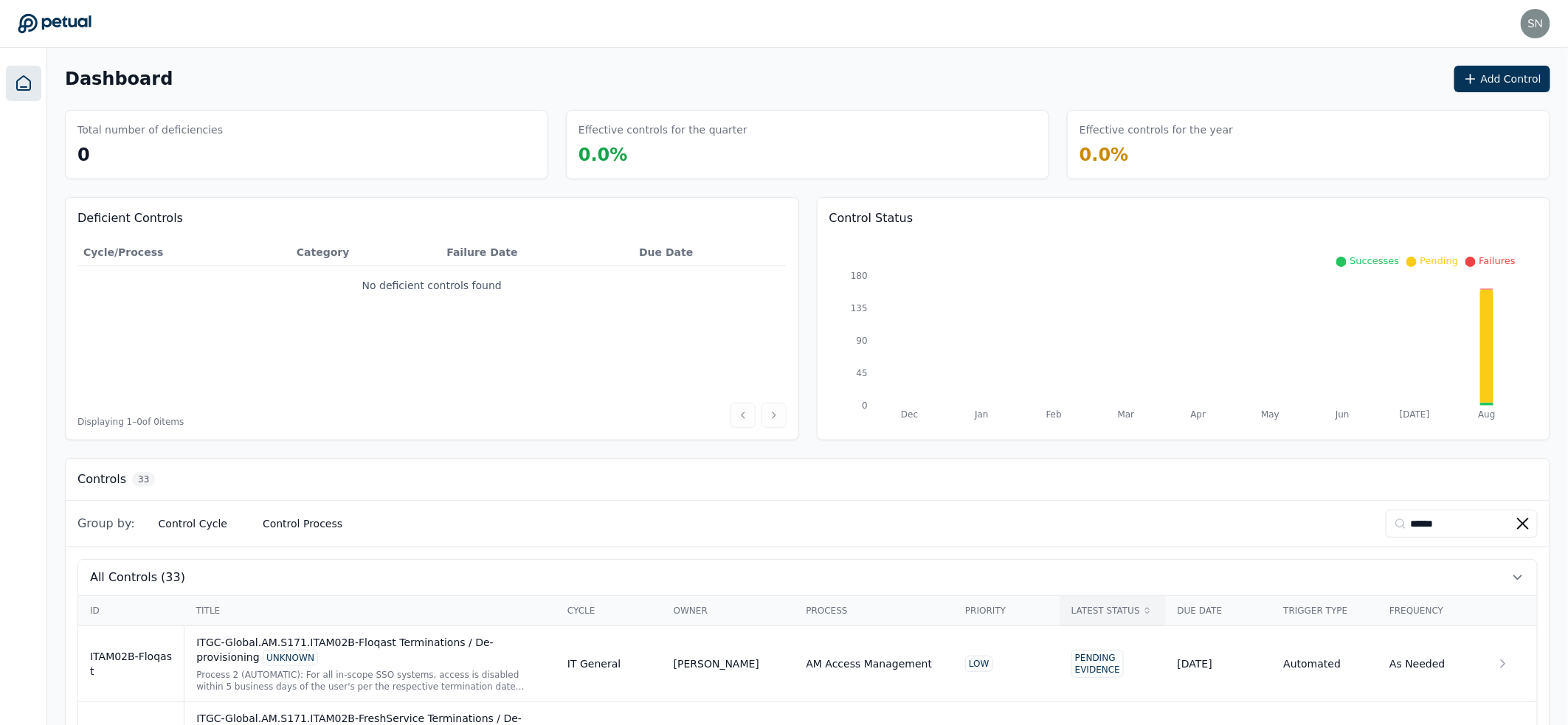
click at [1081, 608] on div "Latest Status" at bounding box center [1112, 611] width 83 height 12
click at [1112, 613] on div "Latest Status" at bounding box center [1112, 611] width 83 height 12
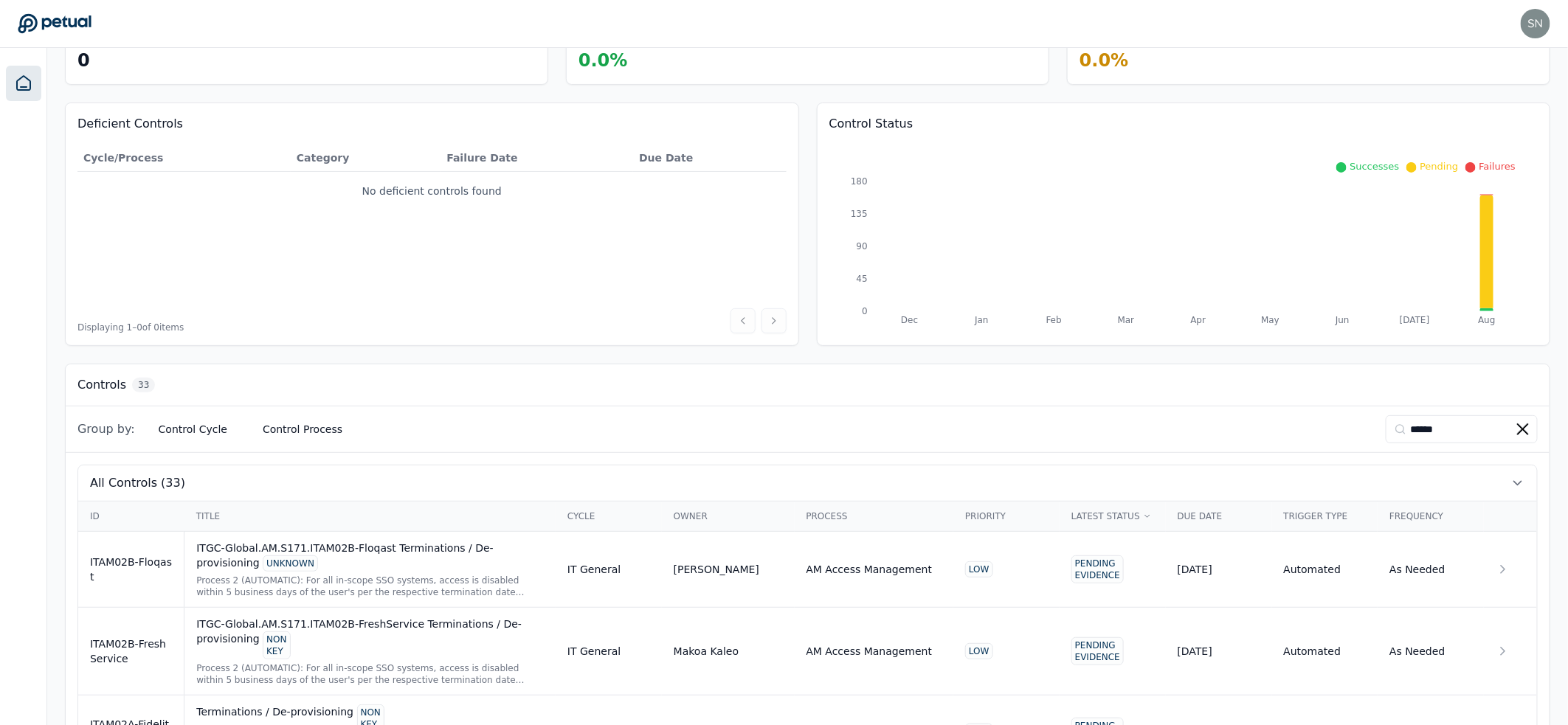
scroll to position [178, 0]
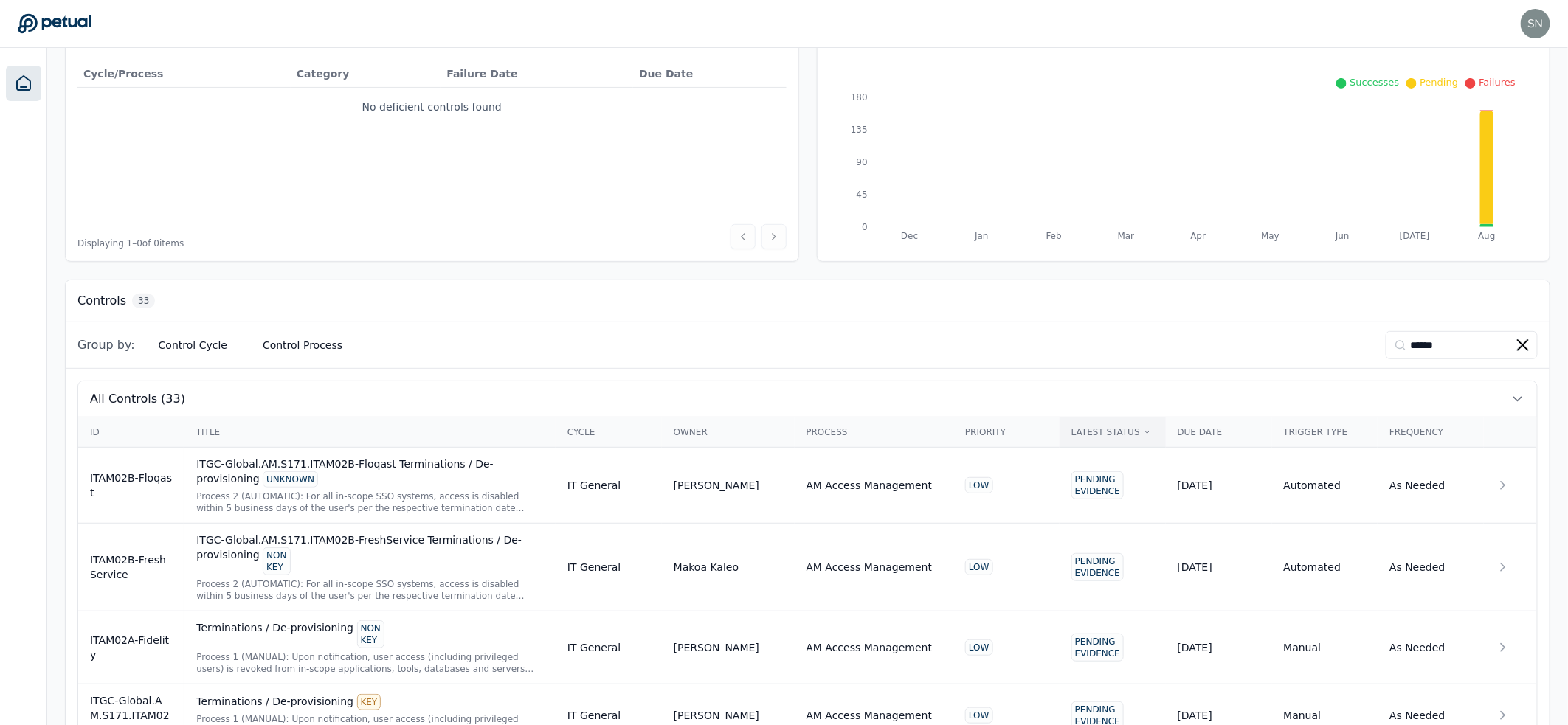
click at [1135, 434] on div "Latest Status" at bounding box center [1112, 432] width 83 height 12
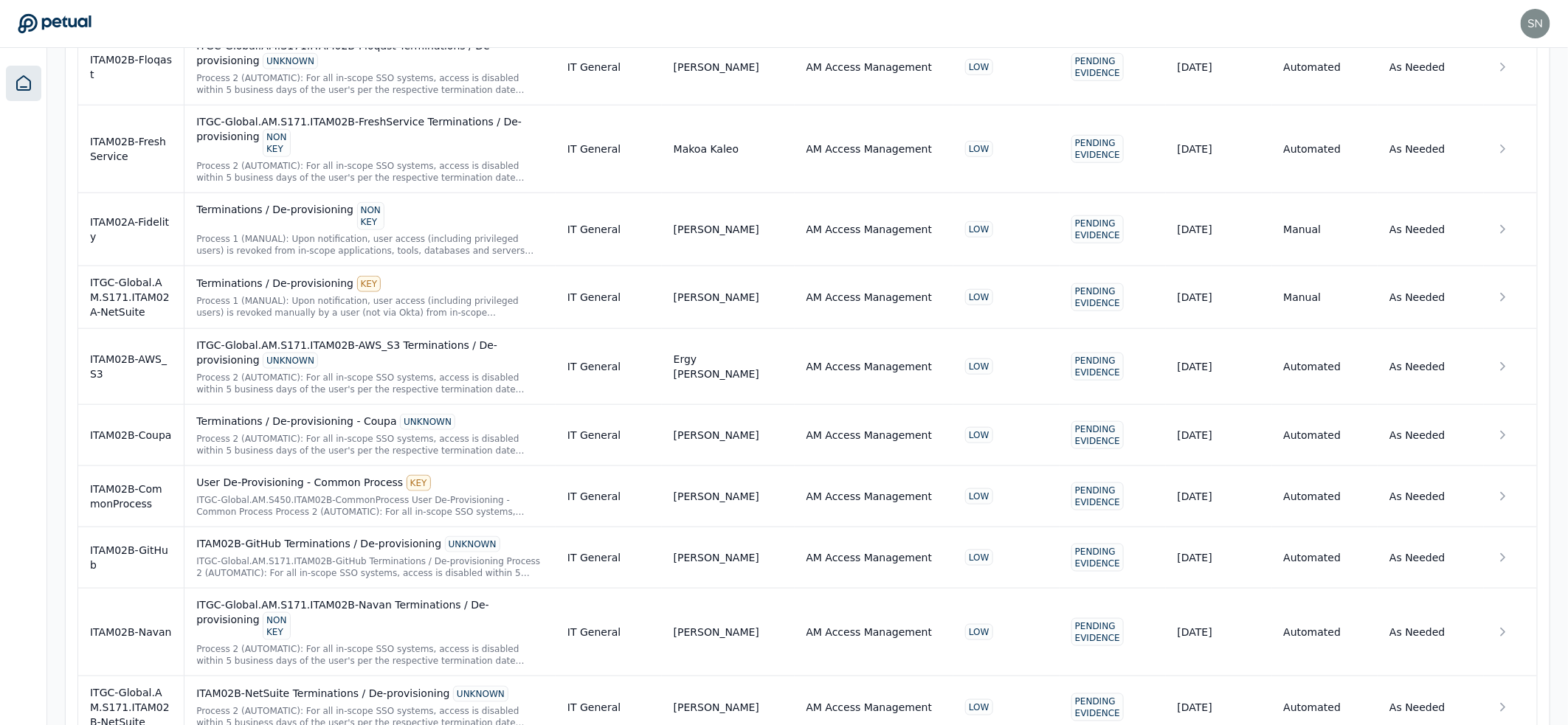
scroll to position [0, 0]
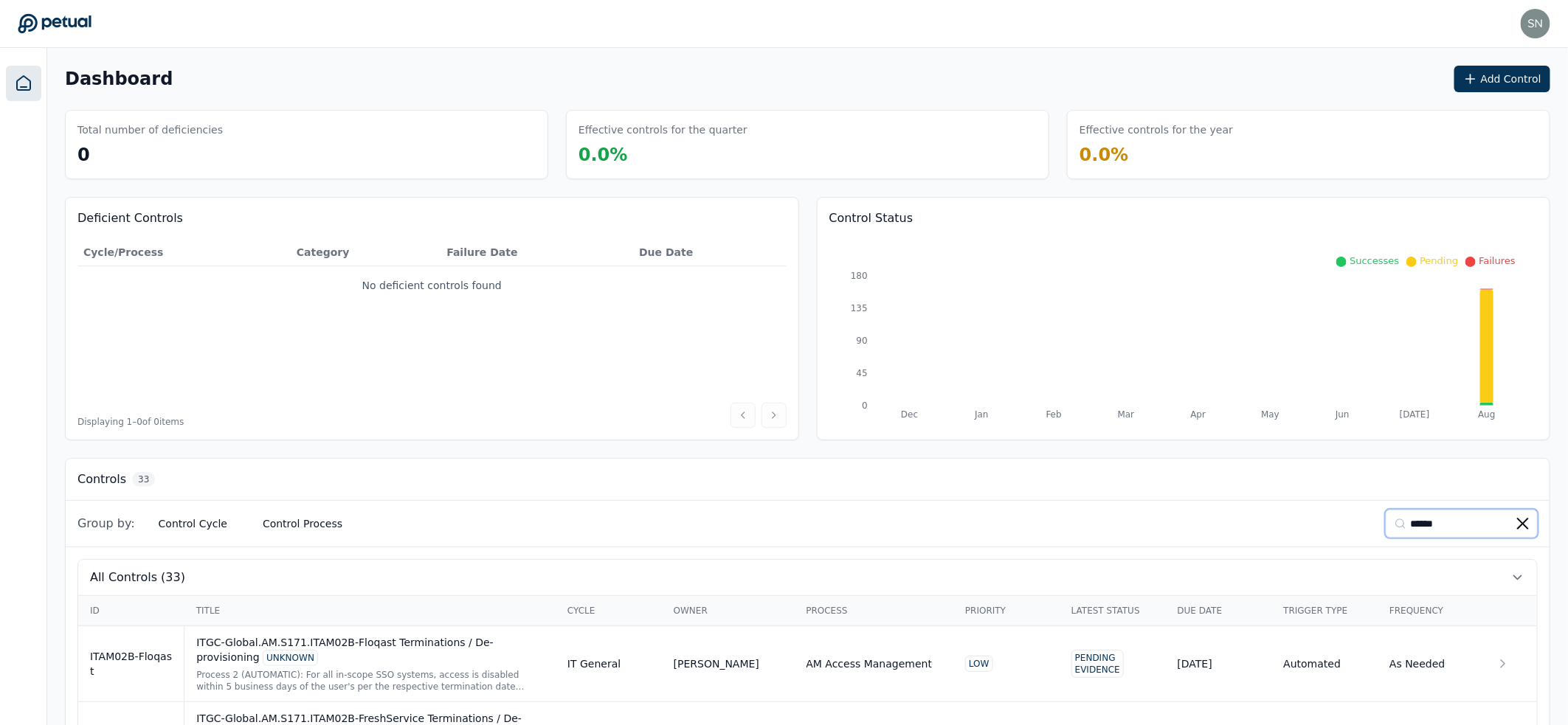
click at [1457, 527] on input "******" at bounding box center [1462, 524] width 152 height 28
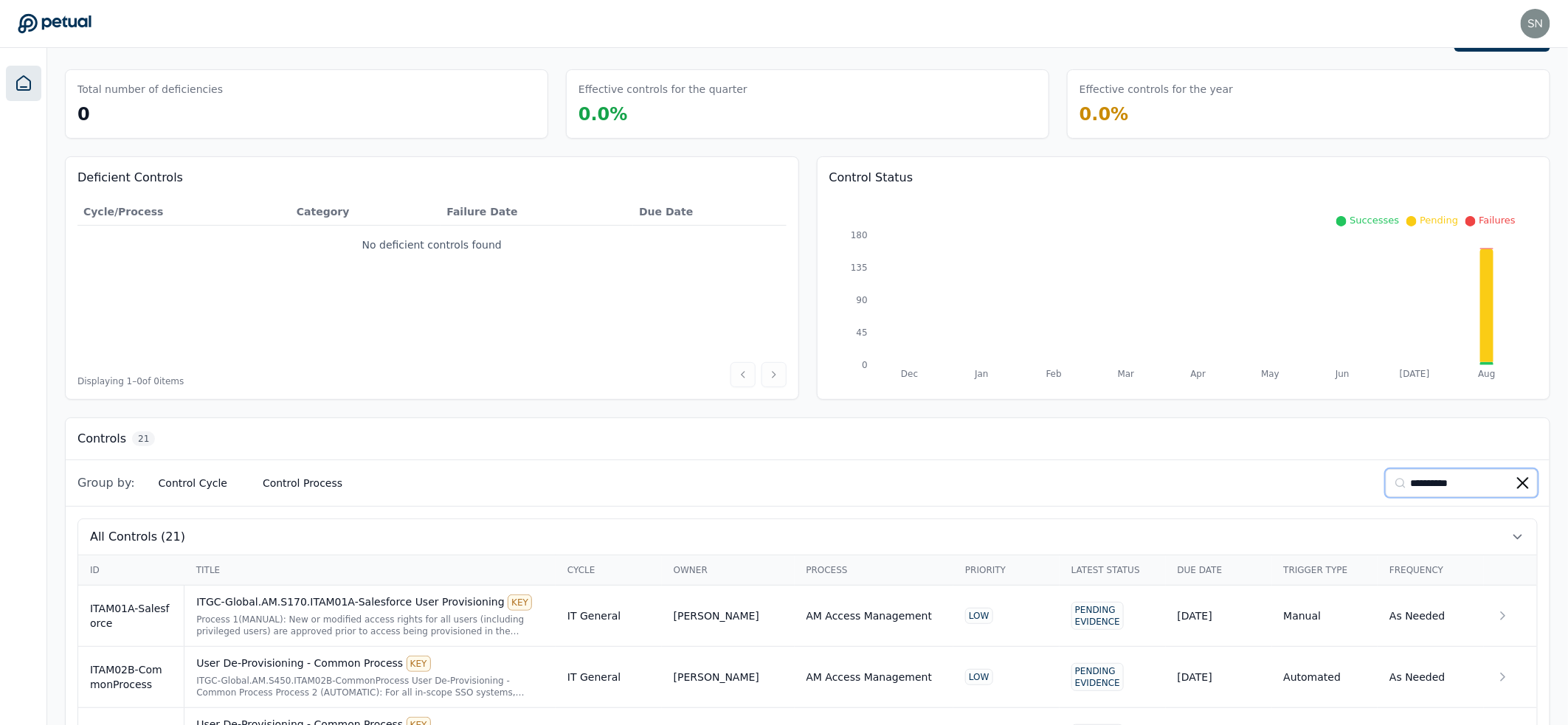
scroll to position [73, 0]
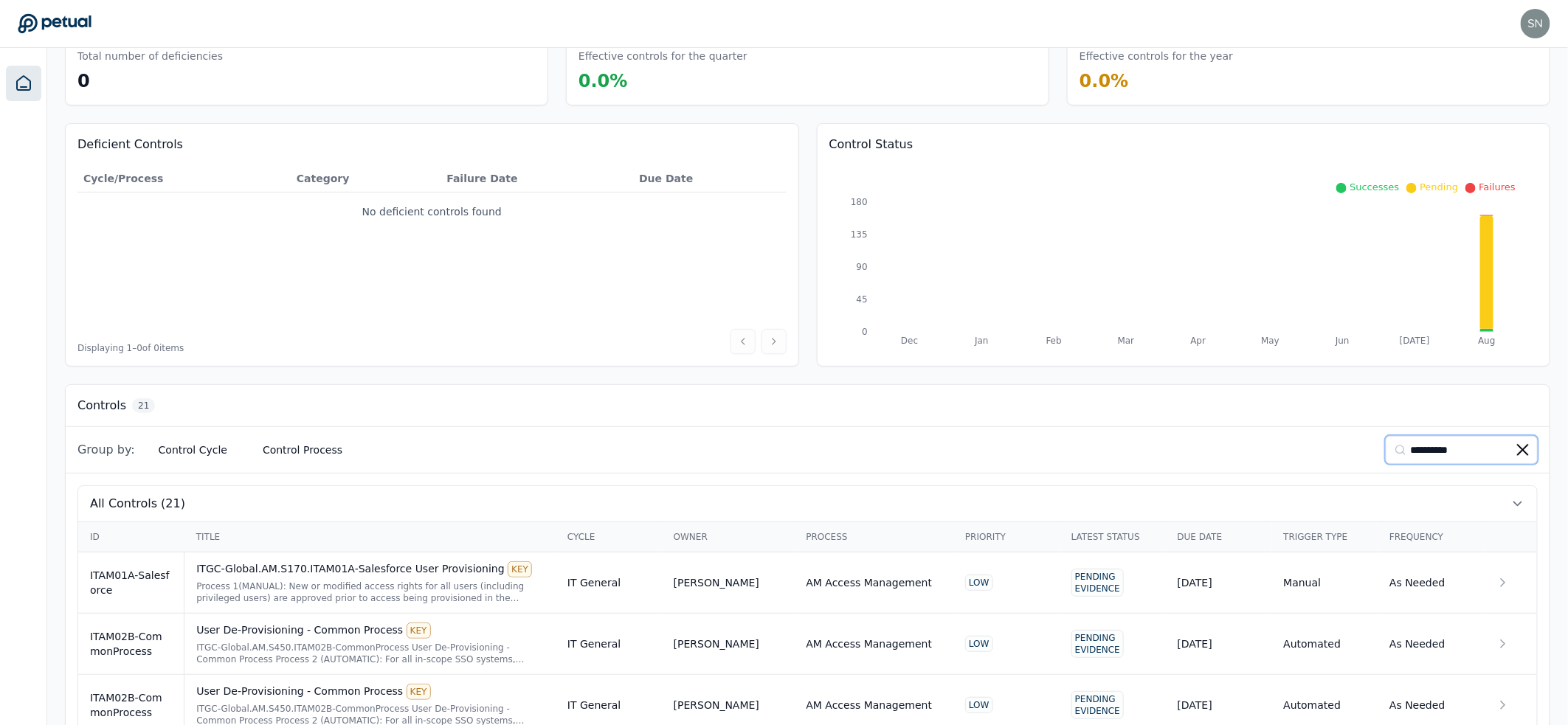
type input "**********"
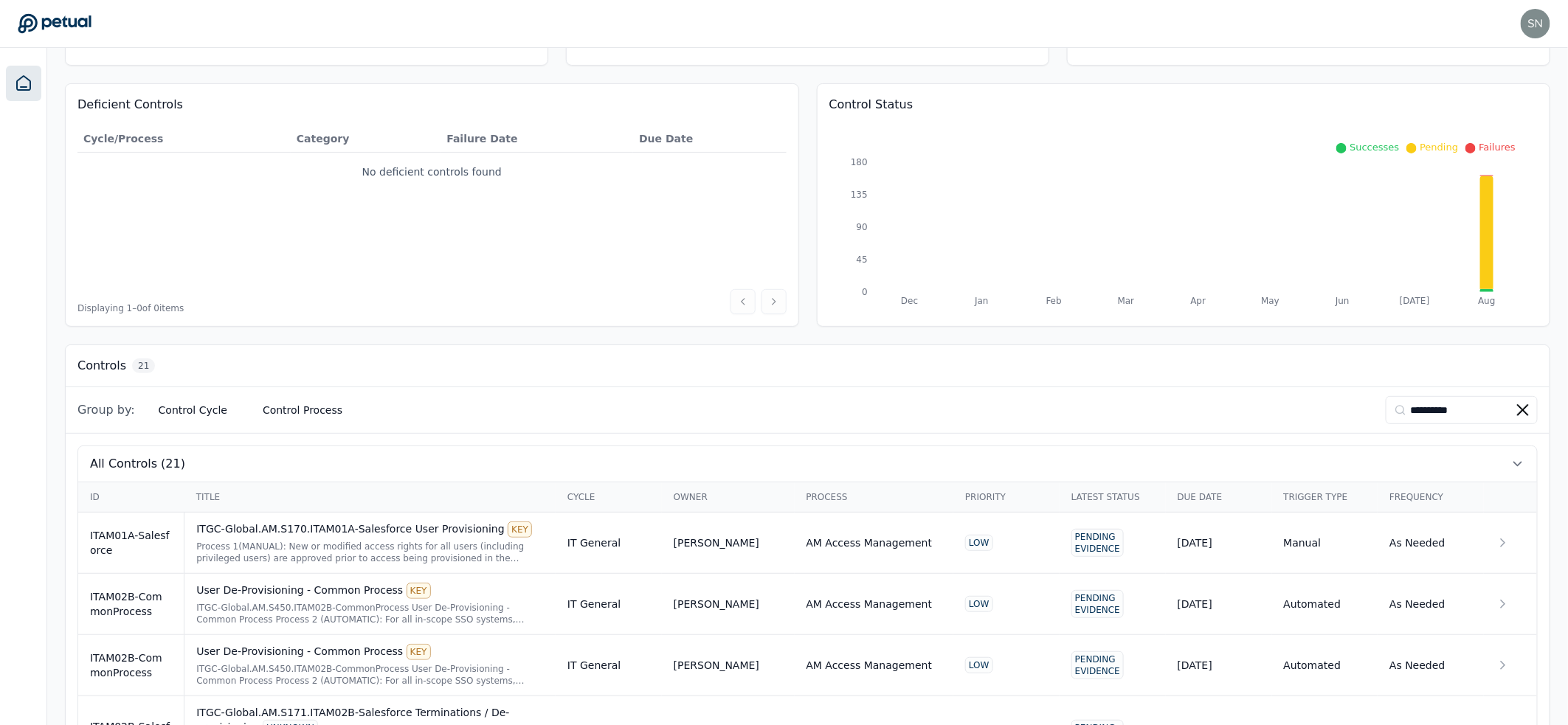
scroll to position [0, 0]
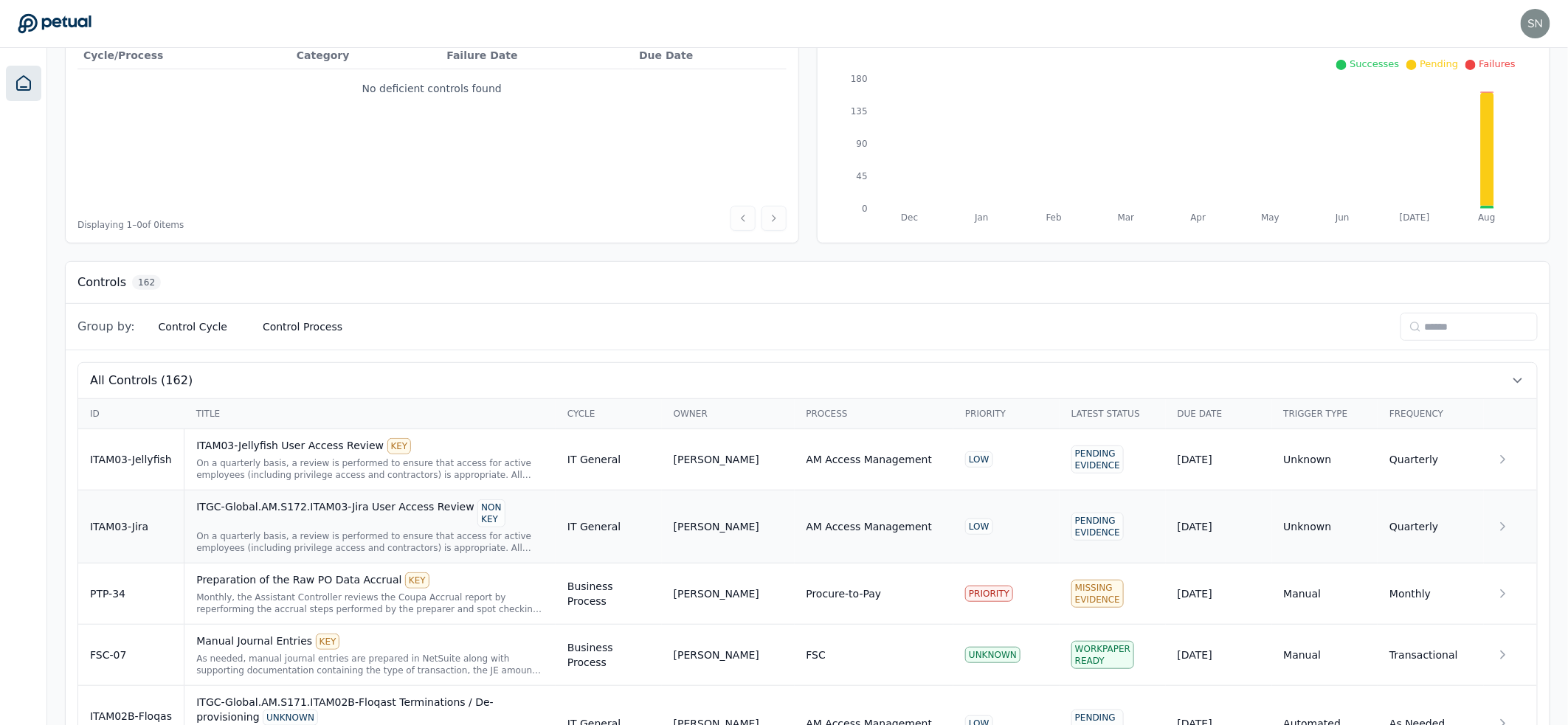
scroll to position [207, 0]
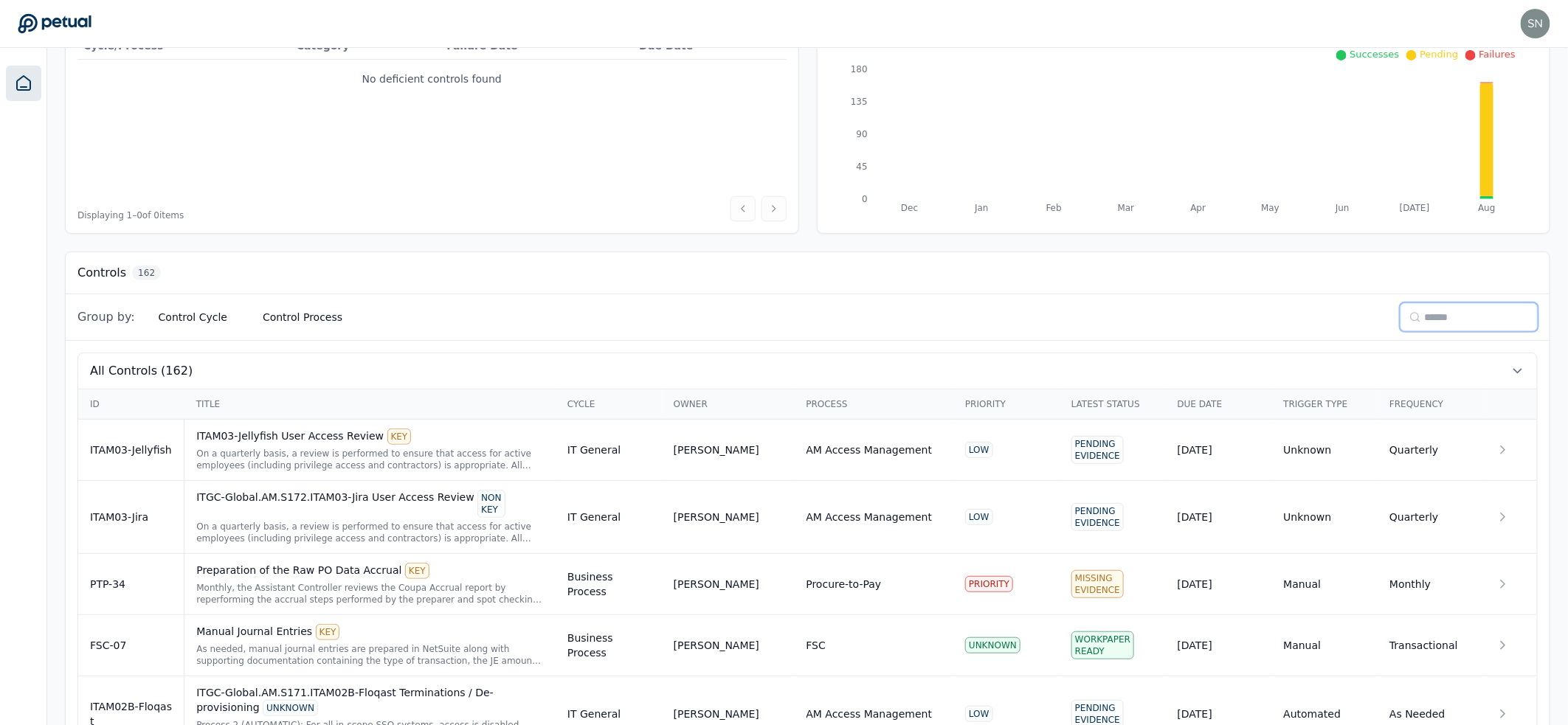
click at [1488, 304] on input at bounding box center [1470, 317] width 137 height 28
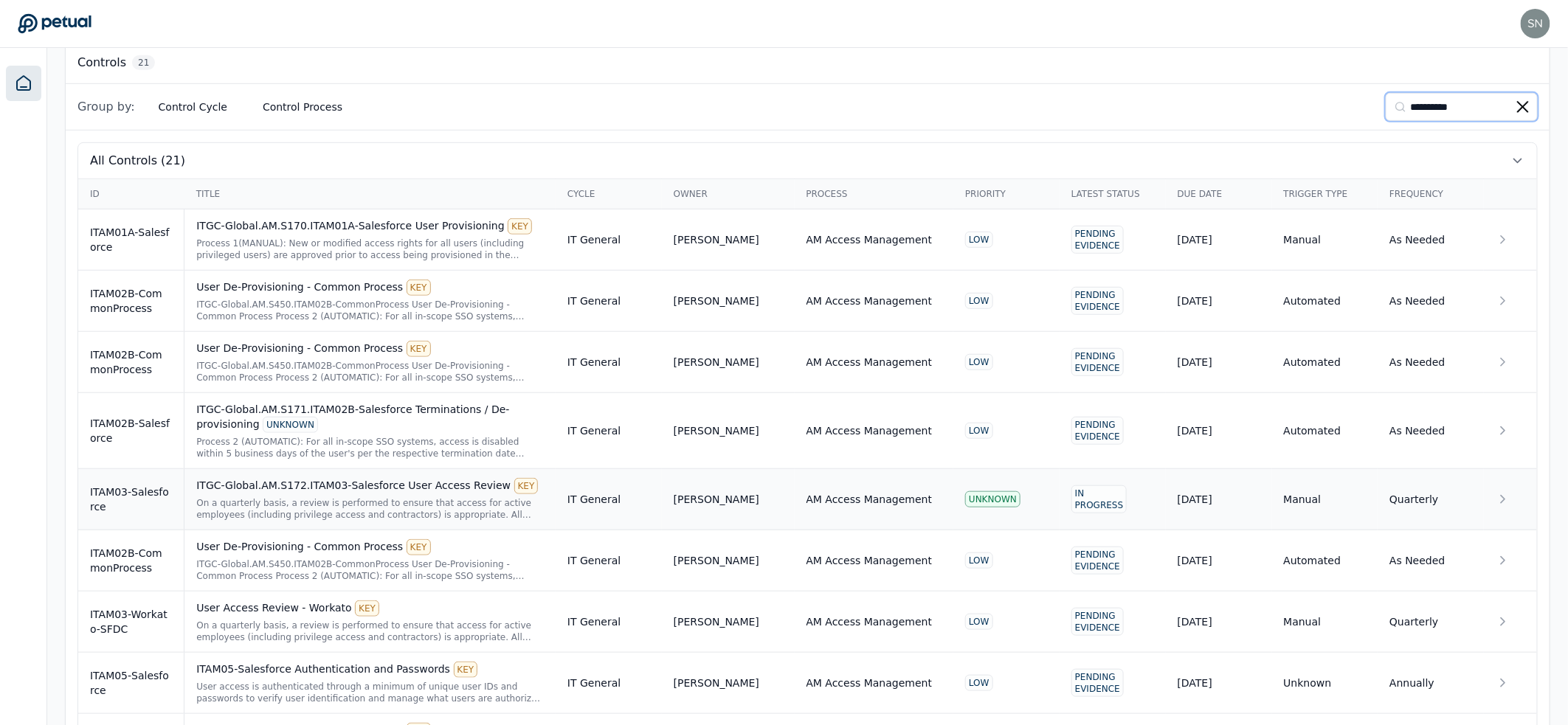
scroll to position [418, 0]
type input "**********"
click at [395, 498] on div "On a quarterly basis, a review is performed to ensure that access for active em…" at bounding box center [369, 508] width 347 height 23
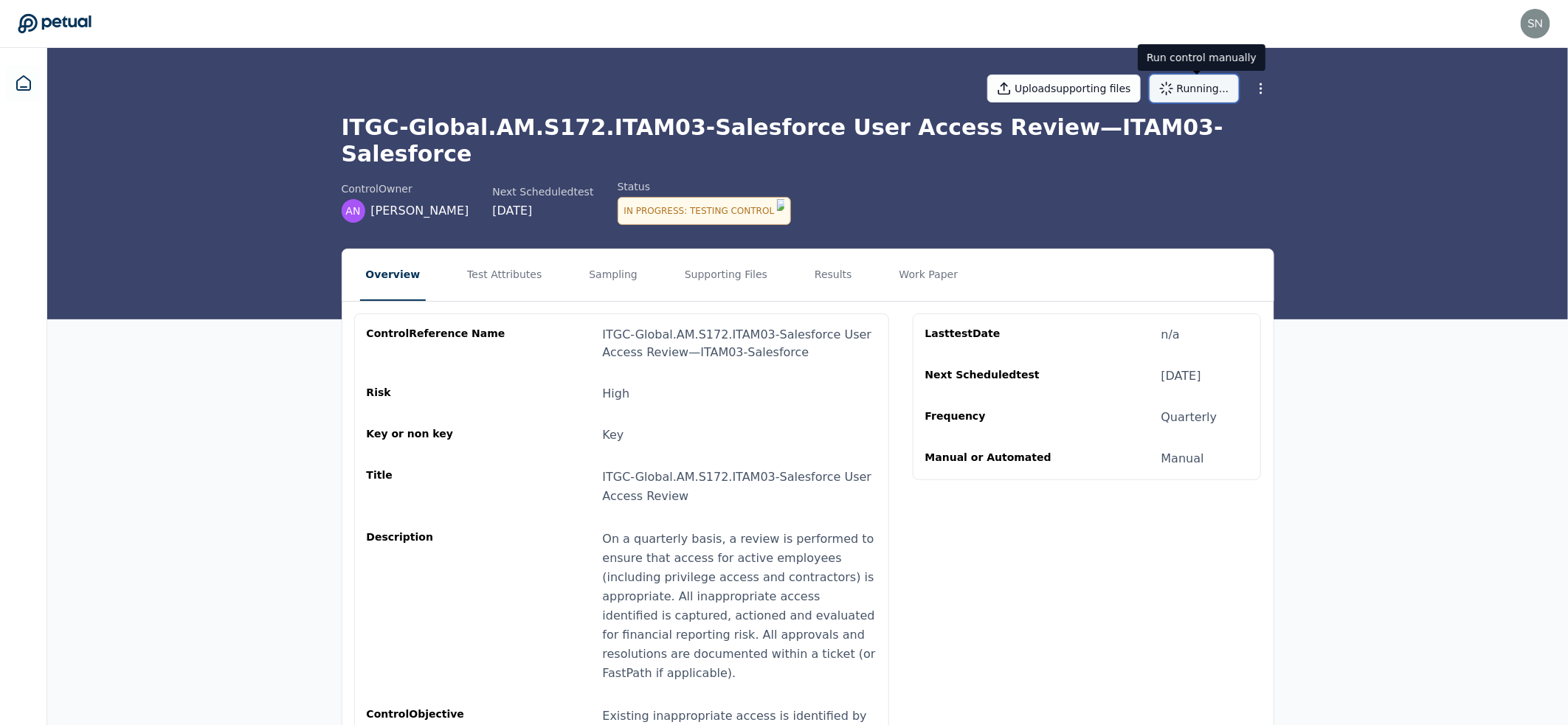
click at [1212, 90] on button "Running..." at bounding box center [1194, 88] width 89 height 28
